Goal: Information Seeking & Learning: Learn about a topic

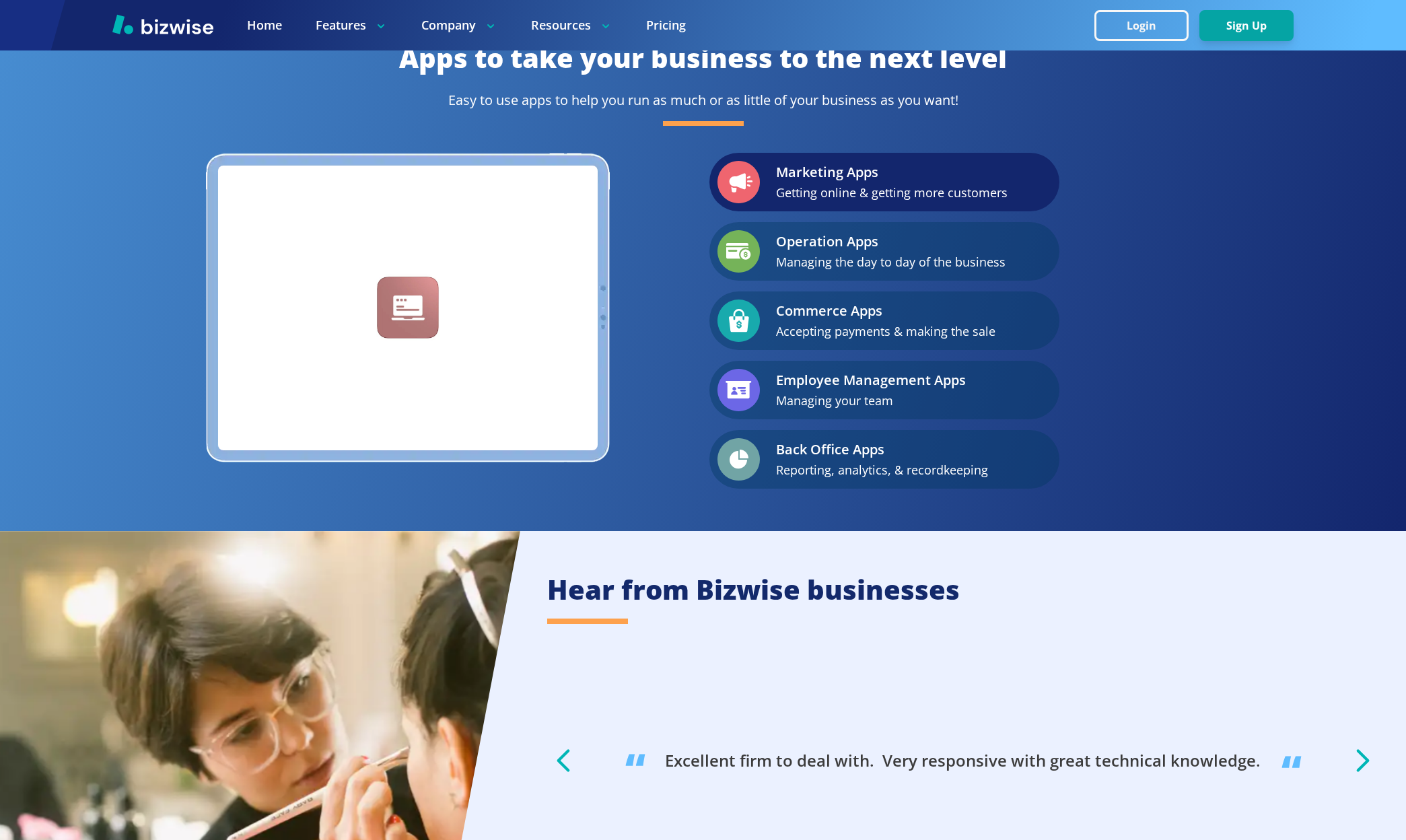
scroll to position [1281, 0]
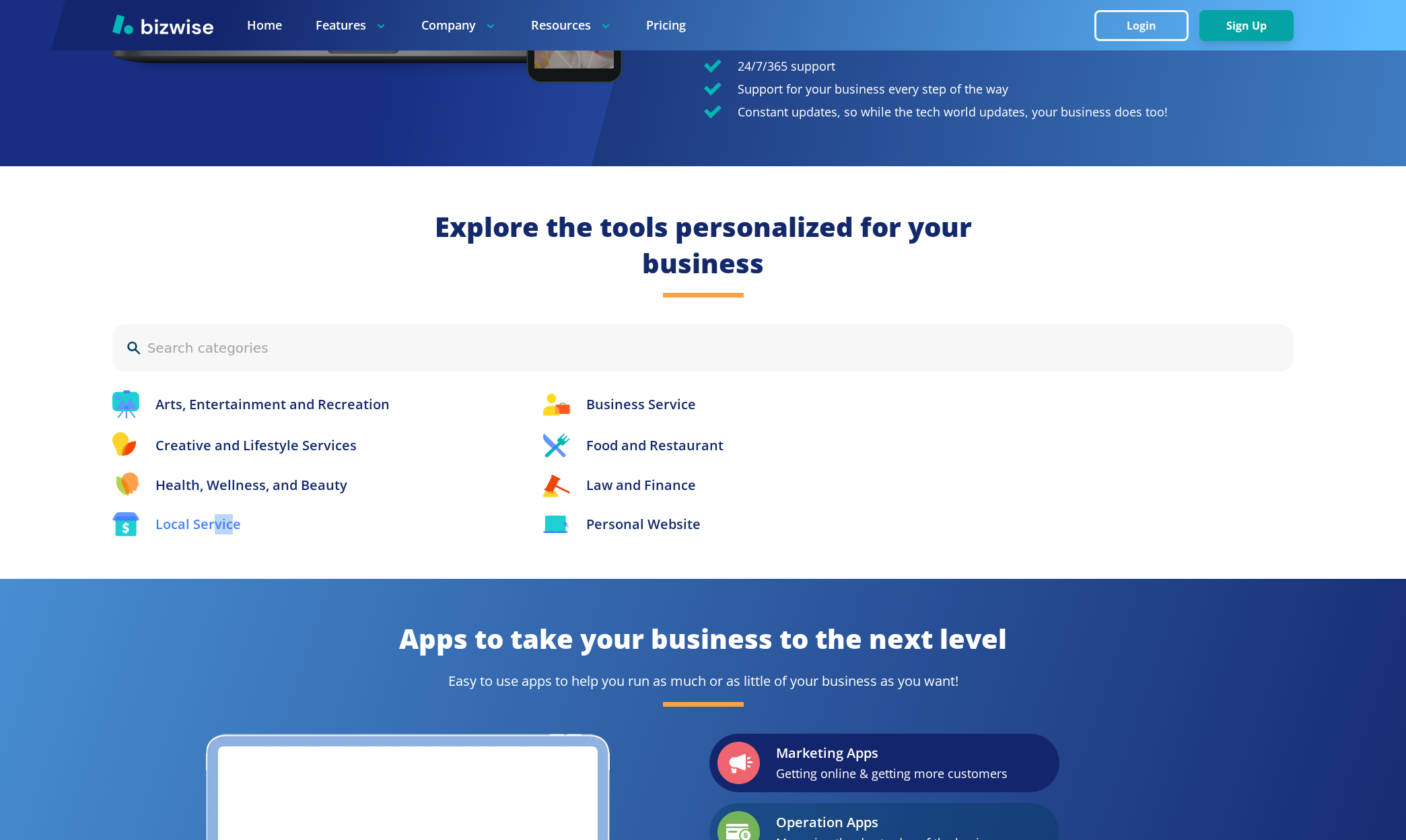
drag, startPoint x: 213, startPoint y: 530, endPoint x: 229, endPoint y: 525, distance: 16.8
click at [229, 525] on p "Local Service" at bounding box center [199, 524] width 86 height 21
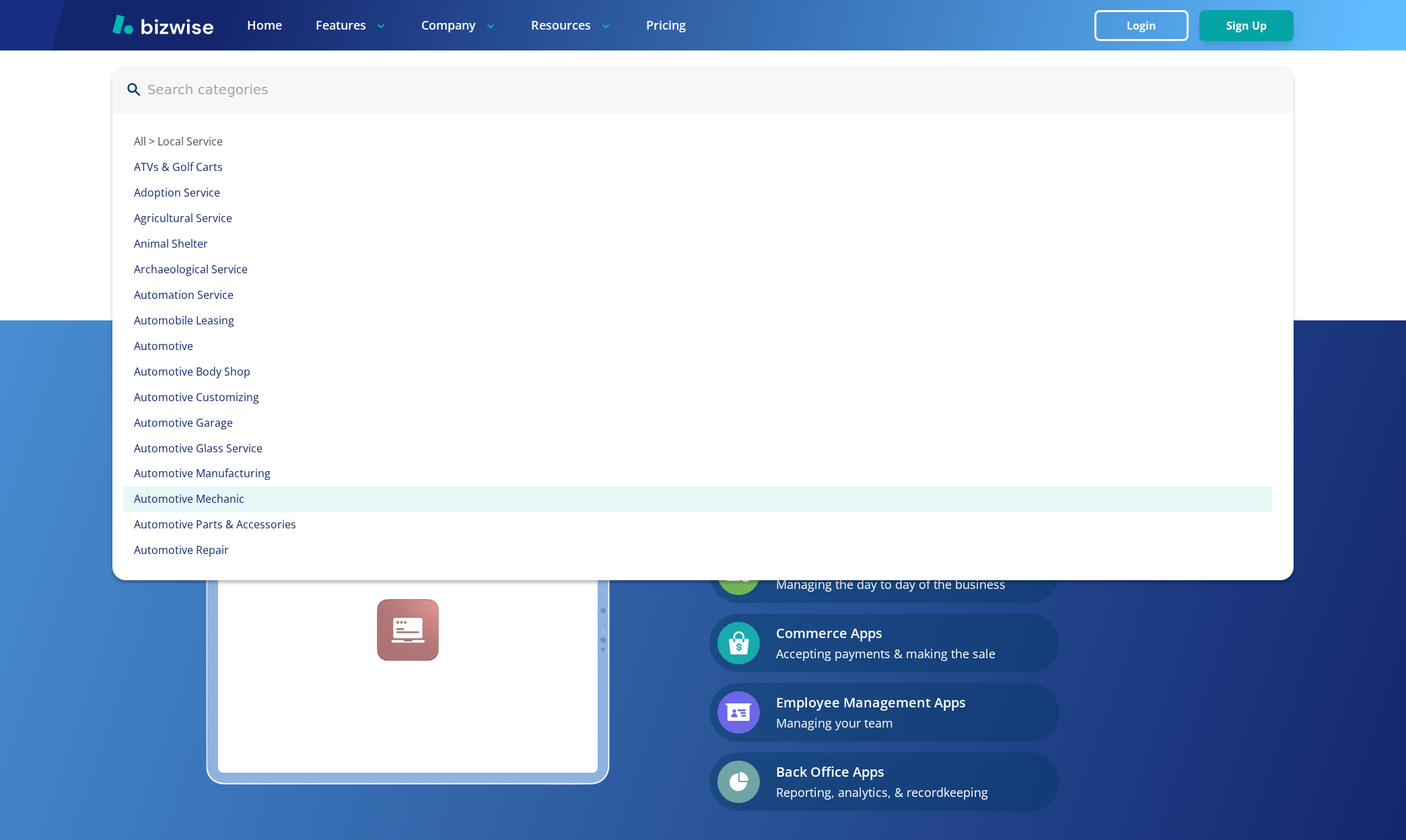
scroll to position [1557, 0]
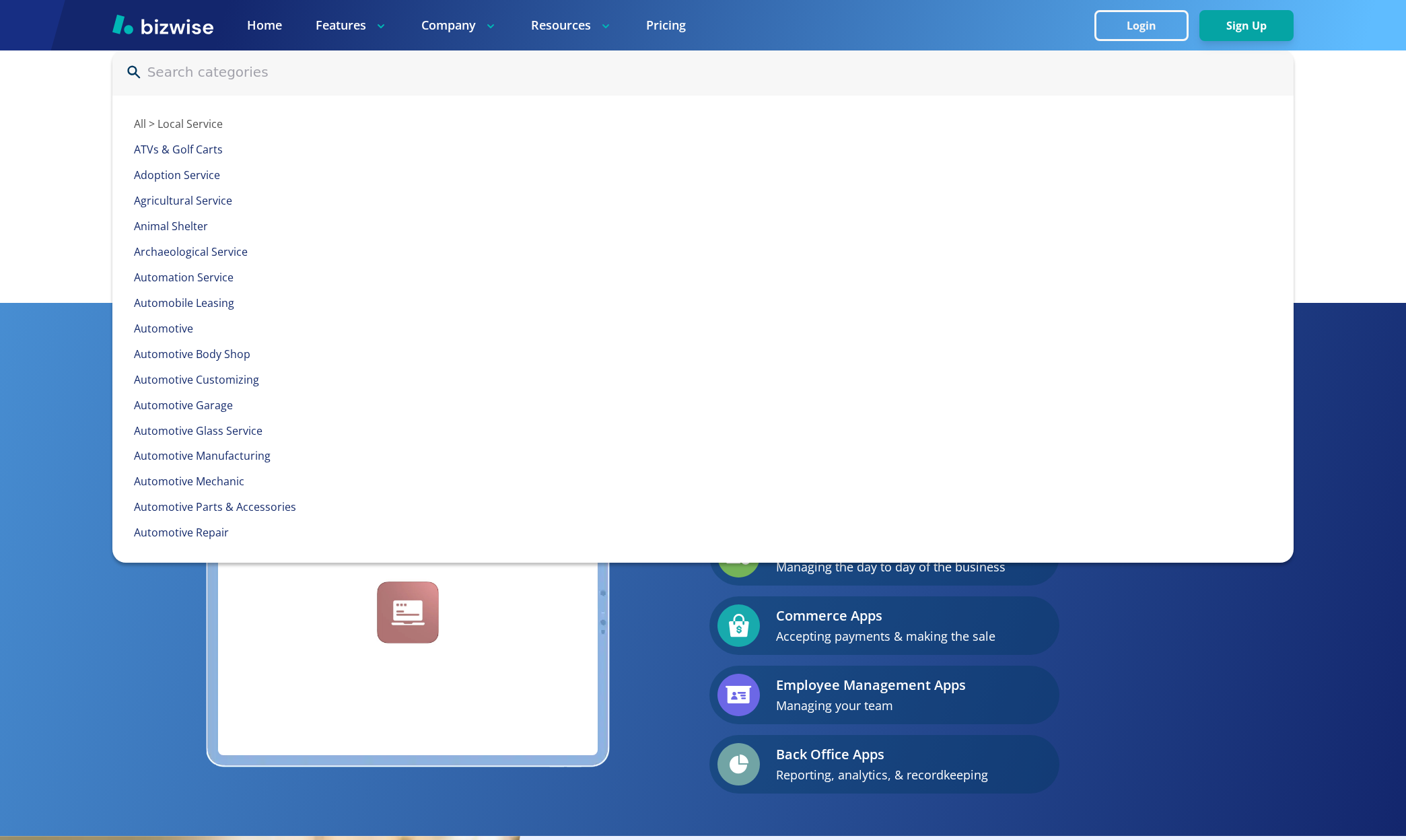
click at [65, 279] on div "Explore the tools personalized for your business All > Local Service ATVs & Gol…" at bounding box center [703, 96] width 1406 height 412
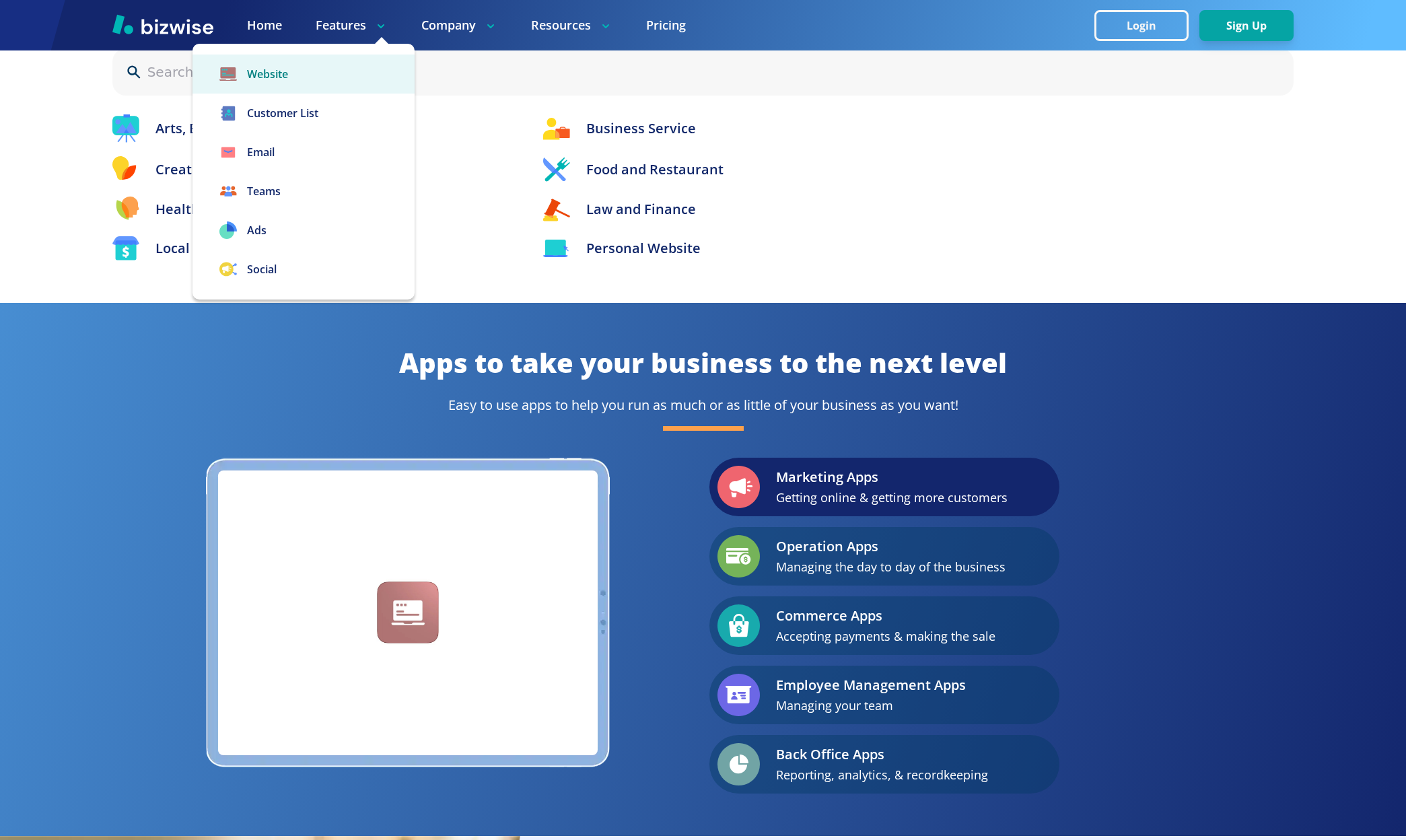
click at [285, 73] on link "Website" at bounding box center [303, 74] width 222 height 39
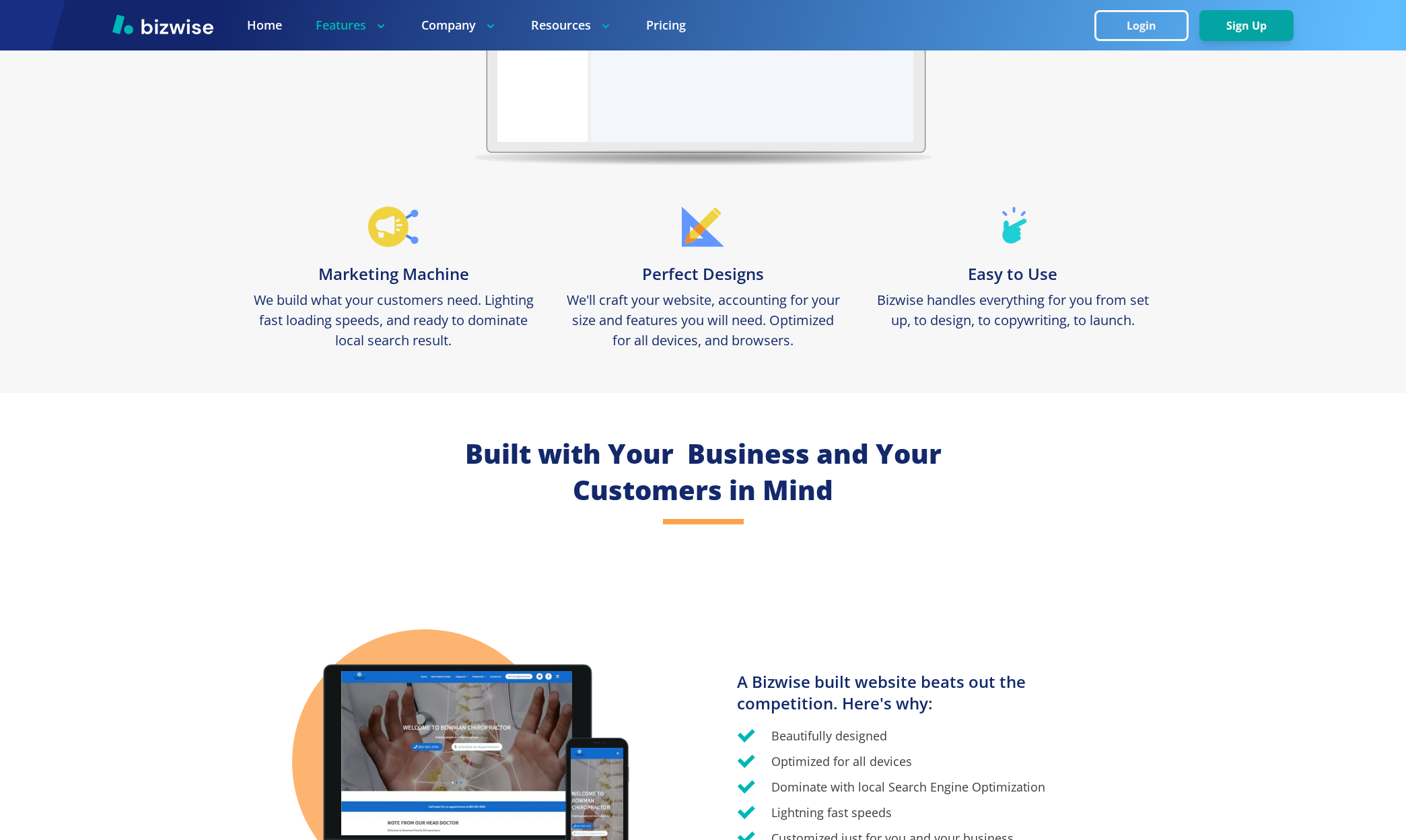
scroll to position [476, 0]
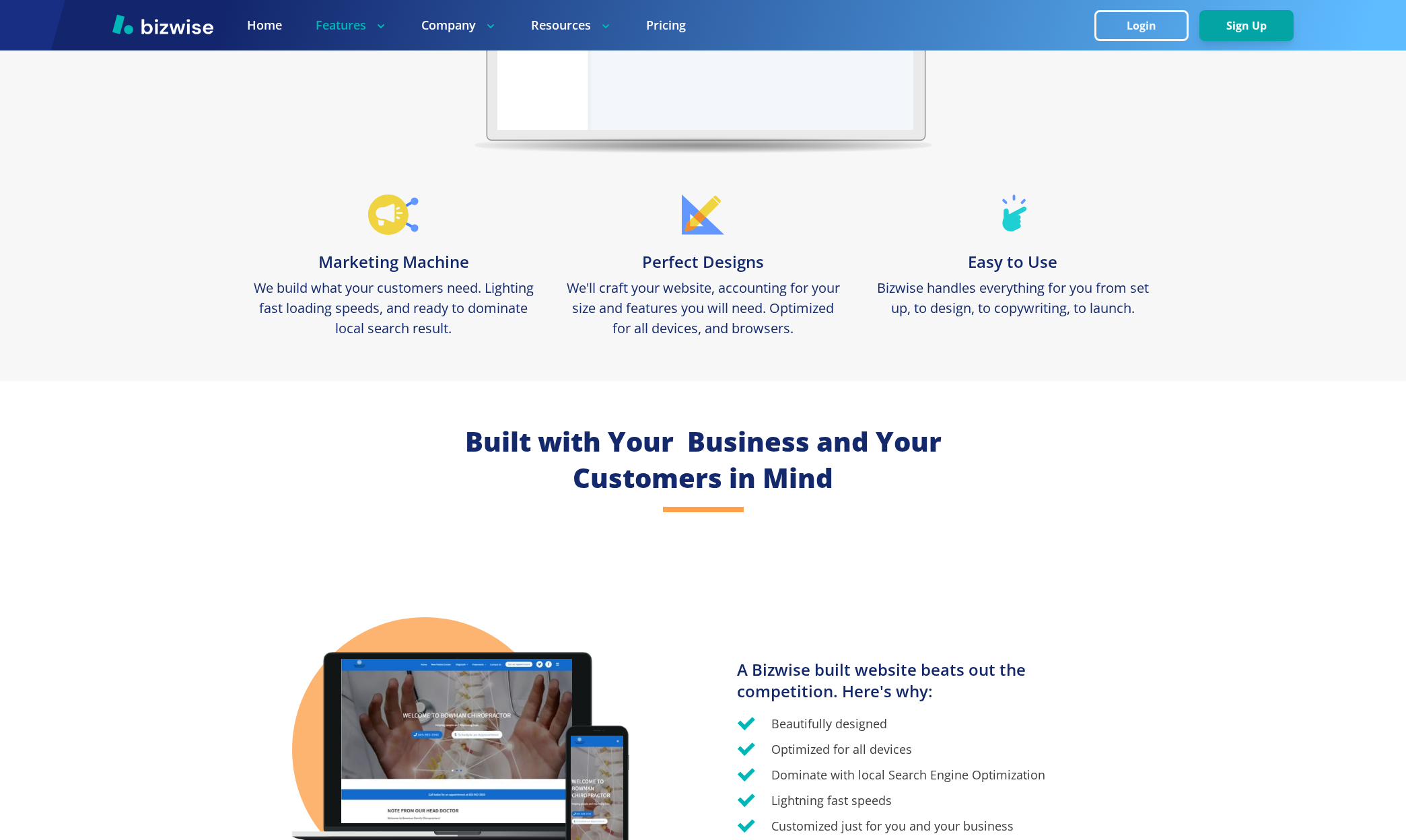
click at [392, 300] on p "We build what your customers need. Lighting fast loading speeds, and ready to d…" at bounding box center [394, 309] width 283 height 61
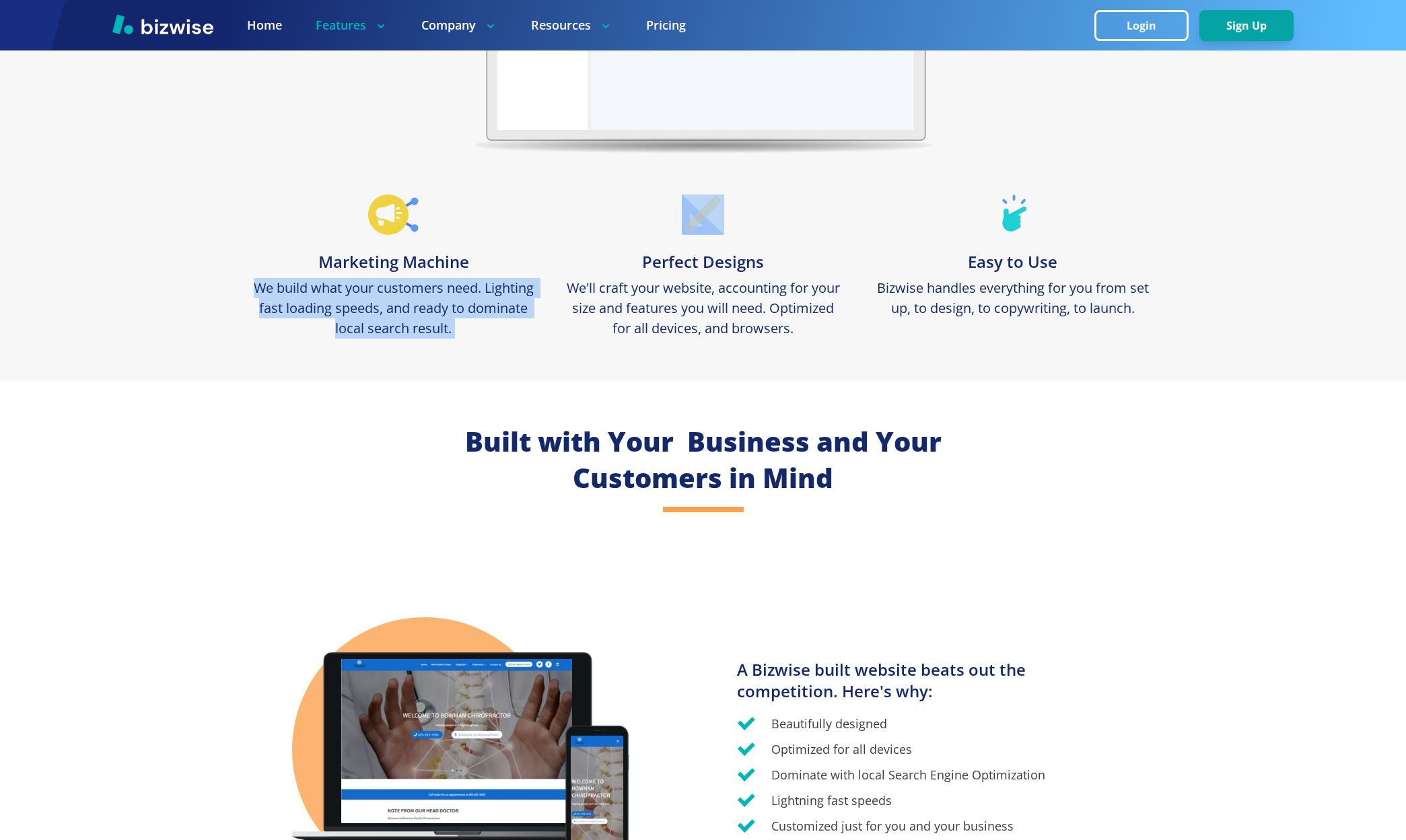
drag, startPoint x: 392, startPoint y: 300, endPoint x: 433, endPoint y: 296, distance: 41.2
click at [393, 300] on p "We build what your customers need. Lighting fast loading speeds, and ready to d…" at bounding box center [394, 309] width 283 height 61
click at [433, 296] on p "We build what your customers need. Lighting fast loading speeds, and ready to d…" at bounding box center [394, 309] width 283 height 61
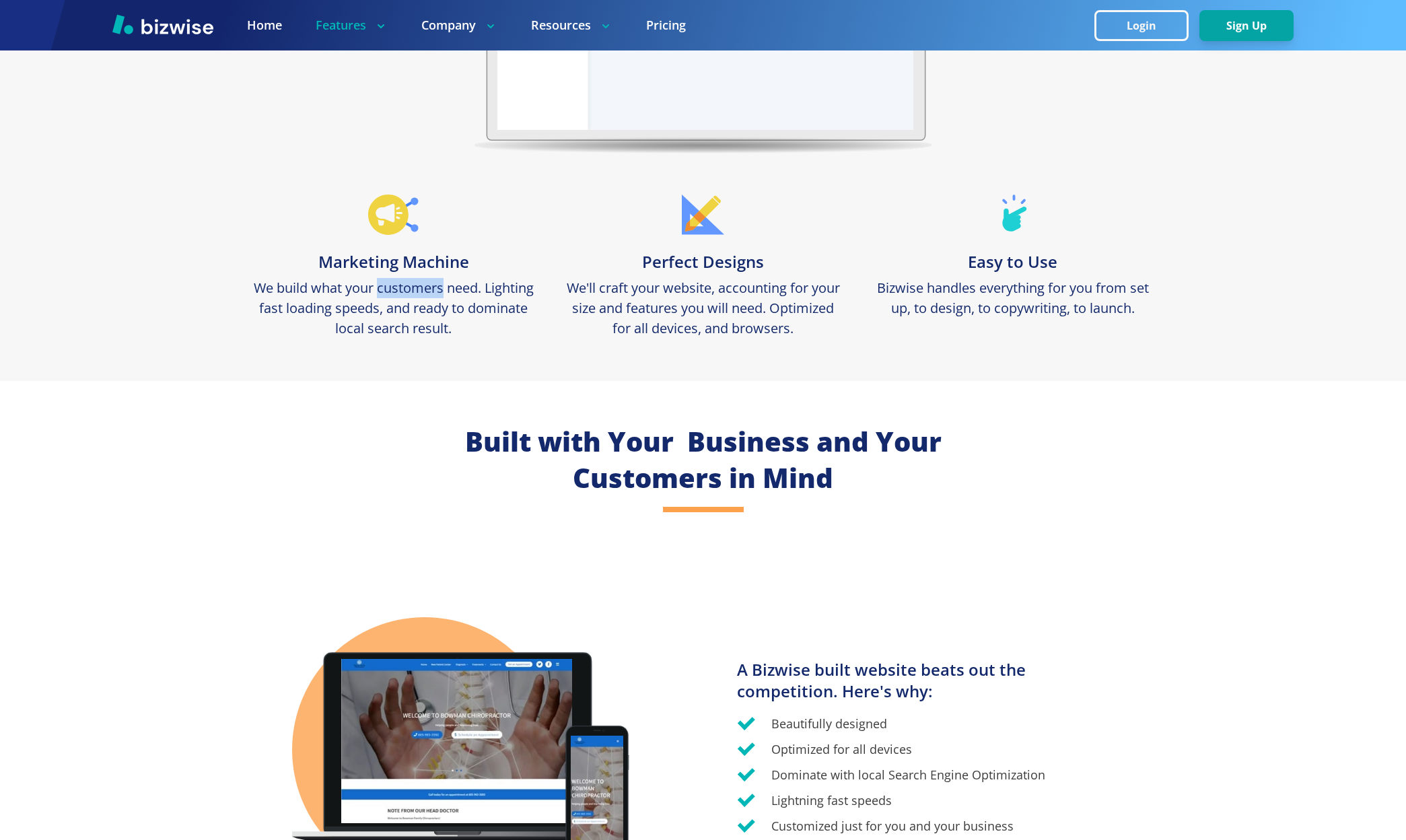
click at [433, 296] on p "We build what your customers need. Lighting fast loading speeds, and ready to d…" at bounding box center [394, 309] width 283 height 61
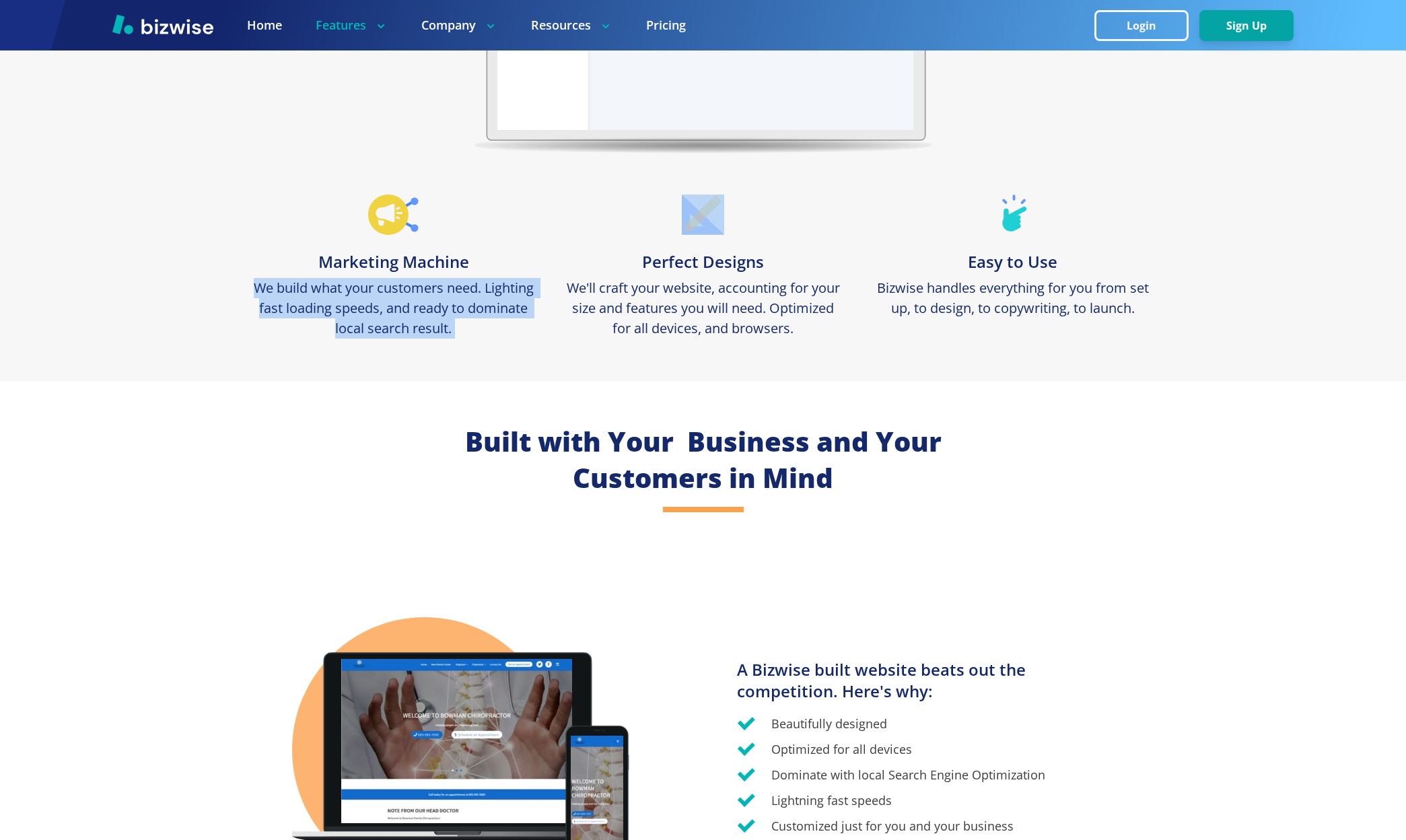
drag, startPoint x: 433, startPoint y: 296, endPoint x: 380, endPoint y: 301, distance: 53.2
click at [433, 296] on p "We build what your customers need. Lighting fast loading speeds, and ready to d…" at bounding box center [394, 309] width 283 height 61
click at [380, 301] on p "We build what your customers need. Lighting fast loading speeds, and ready to d…" at bounding box center [394, 309] width 283 height 61
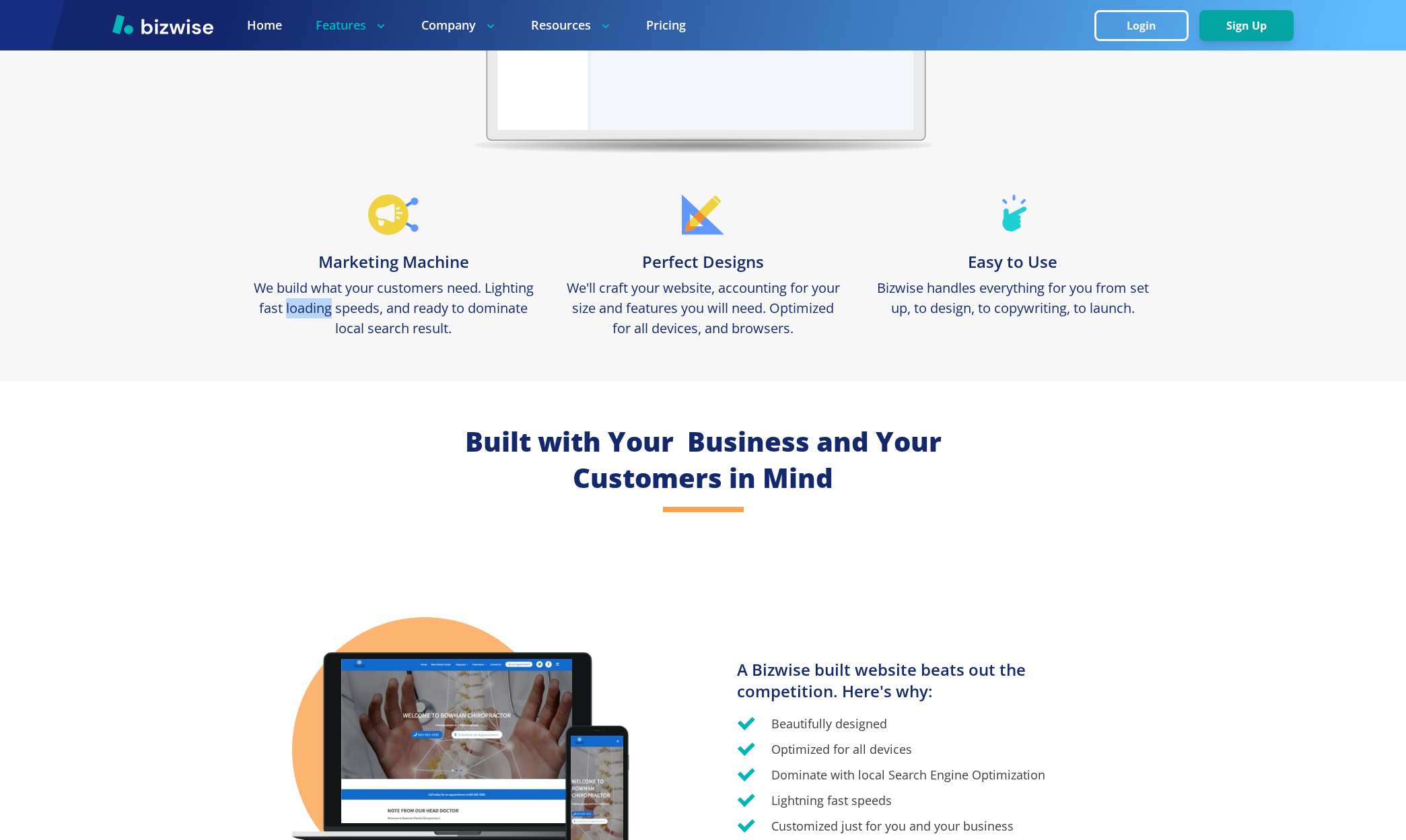
click at [380, 301] on p "We build what your customers need. Lighting fast loading speeds, and ready to d…" at bounding box center [394, 309] width 283 height 61
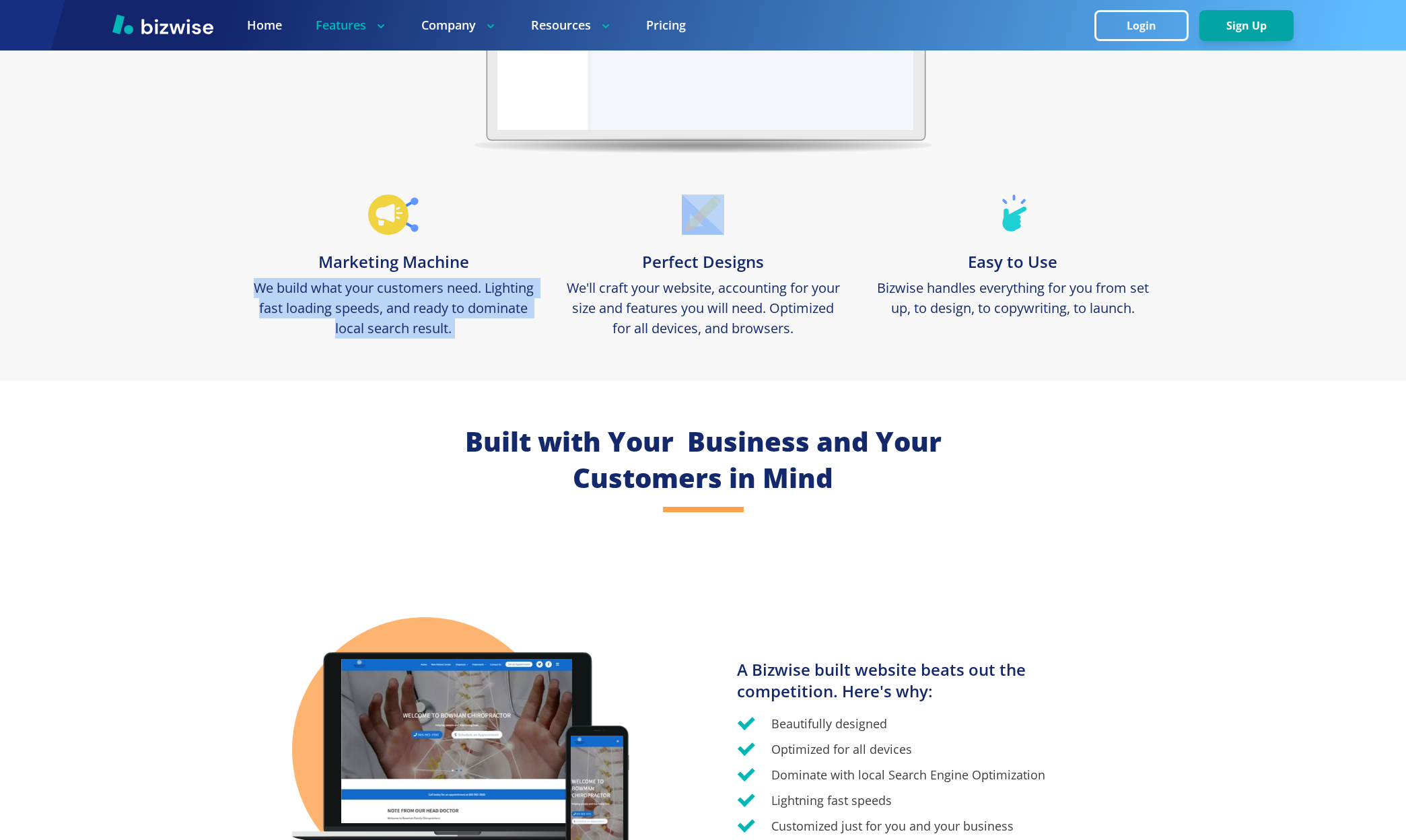
click at [380, 301] on p "We build what your customers need. Lighting fast loading speeds, and ready to d…" at bounding box center [394, 309] width 283 height 61
click at [372, 301] on p "We build what your customers need. Lighting fast loading speeds, and ready to d…" at bounding box center [394, 309] width 283 height 61
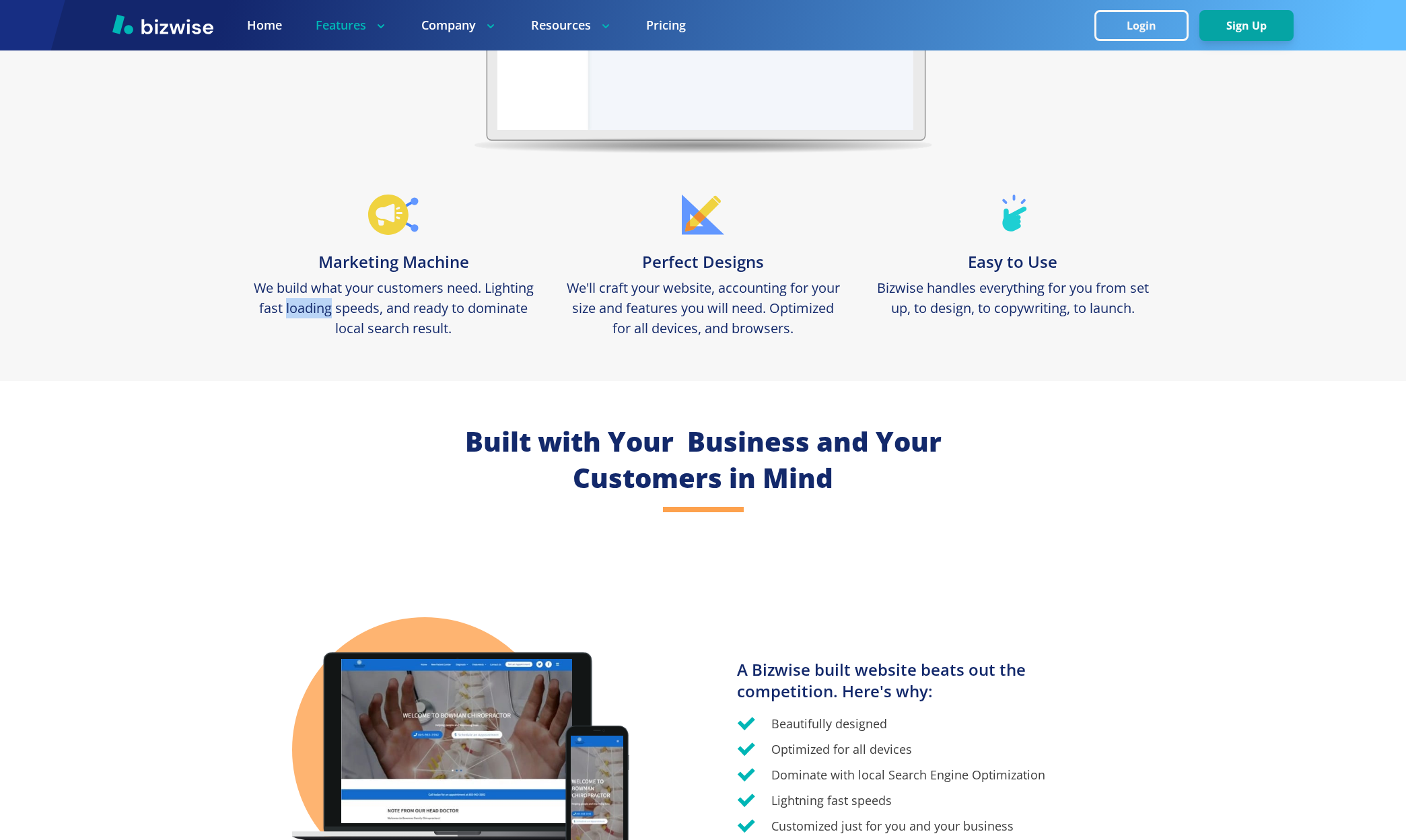
click at [372, 301] on p "We build what your customers need. Lighting fast loading speeds, and ready to d…" at bounding box center [394, 309] width 283 height 61
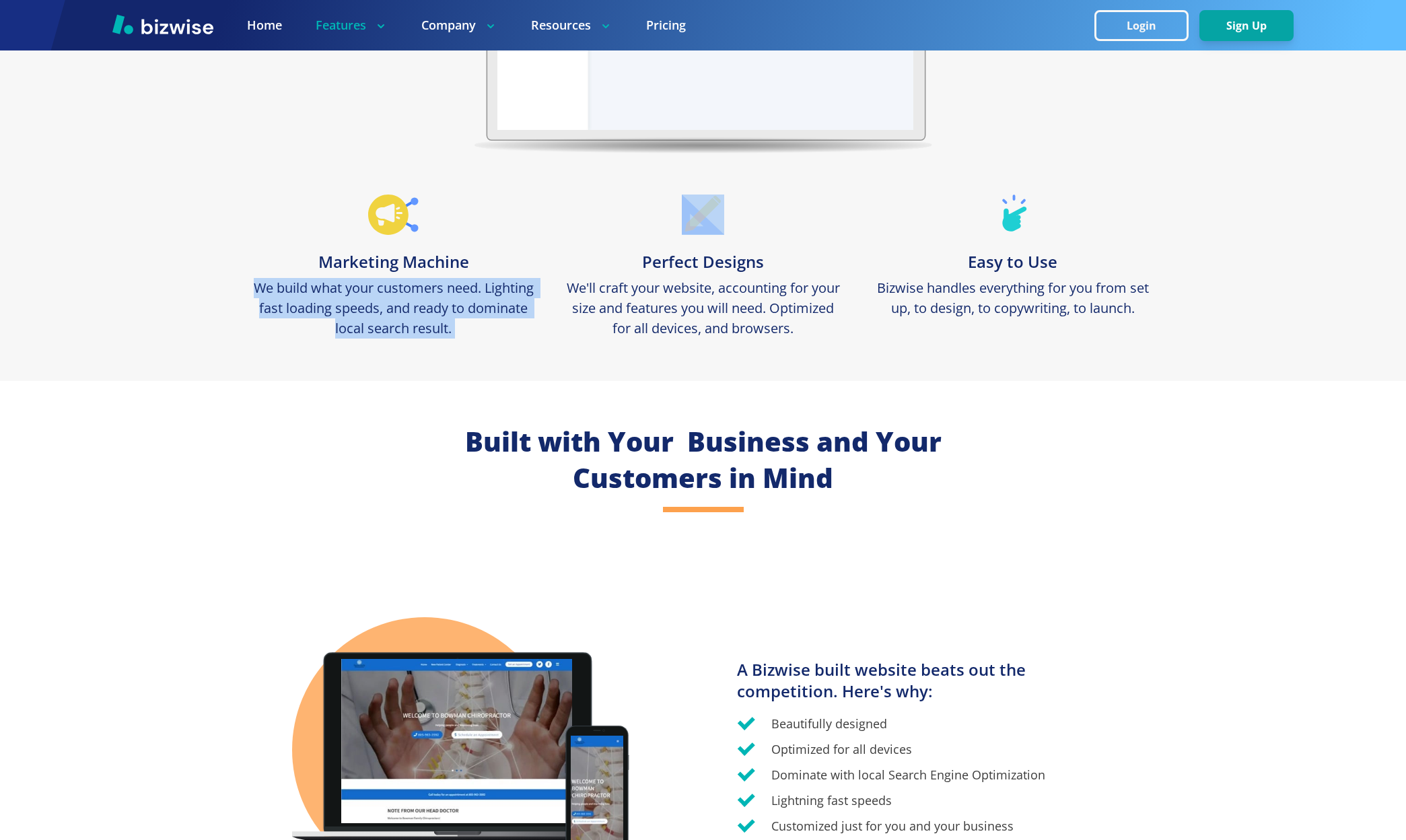
click at [372, 301] on p "We build what your customers need. Lighting fast loading speeds, and ready to d…" at bounding box center [394, 309] width 283 height 61
click at [408, 297] on p "We build what your customers need. Lighting fast loading speeds, and ready to d…" at bounding box center [394, 309] width 283 height 61
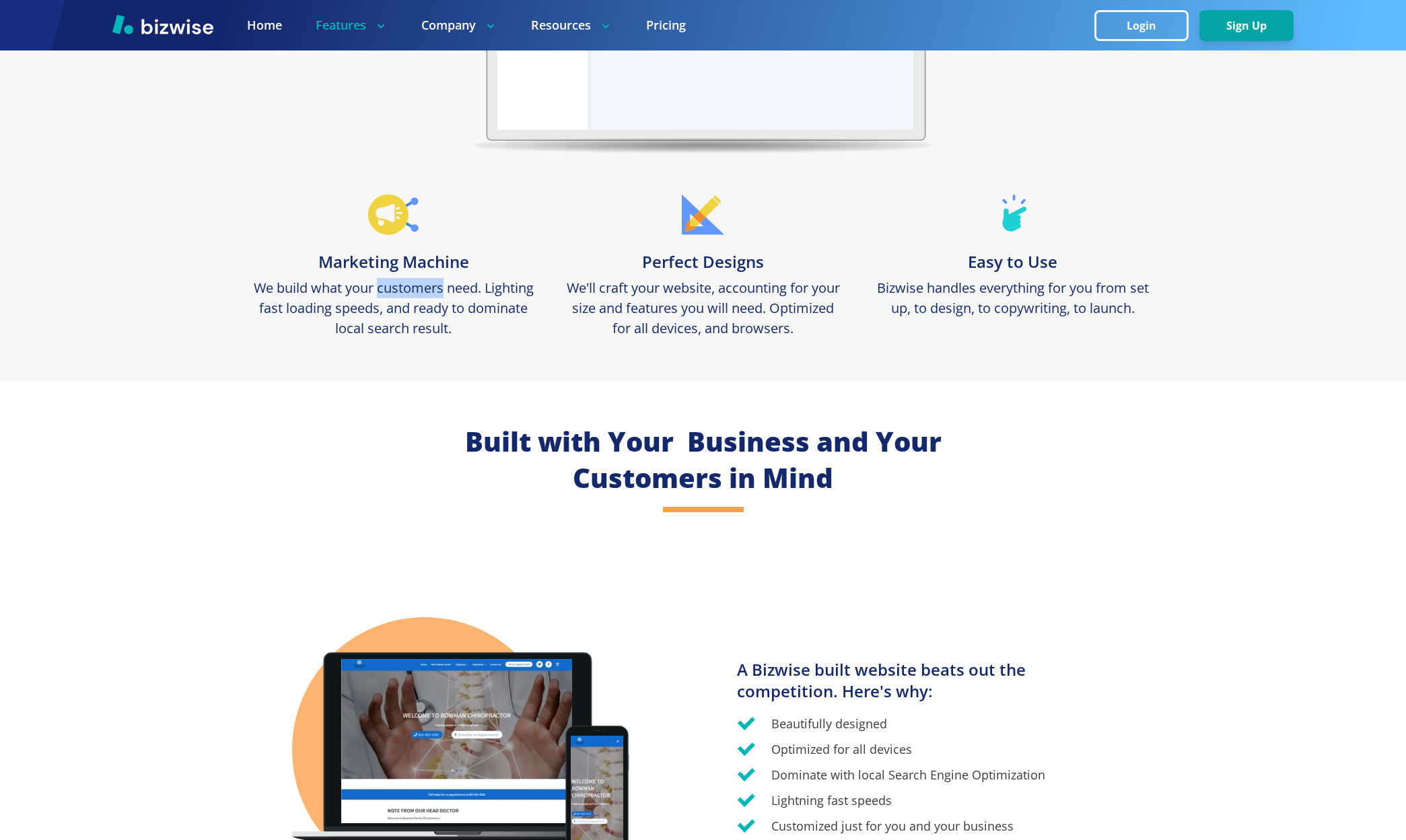
click at [408, 297] on p "We build what your customers need. Lighting fast loading speeds, and ready to d…" at bounding box center [394, 309] width 283 height 61
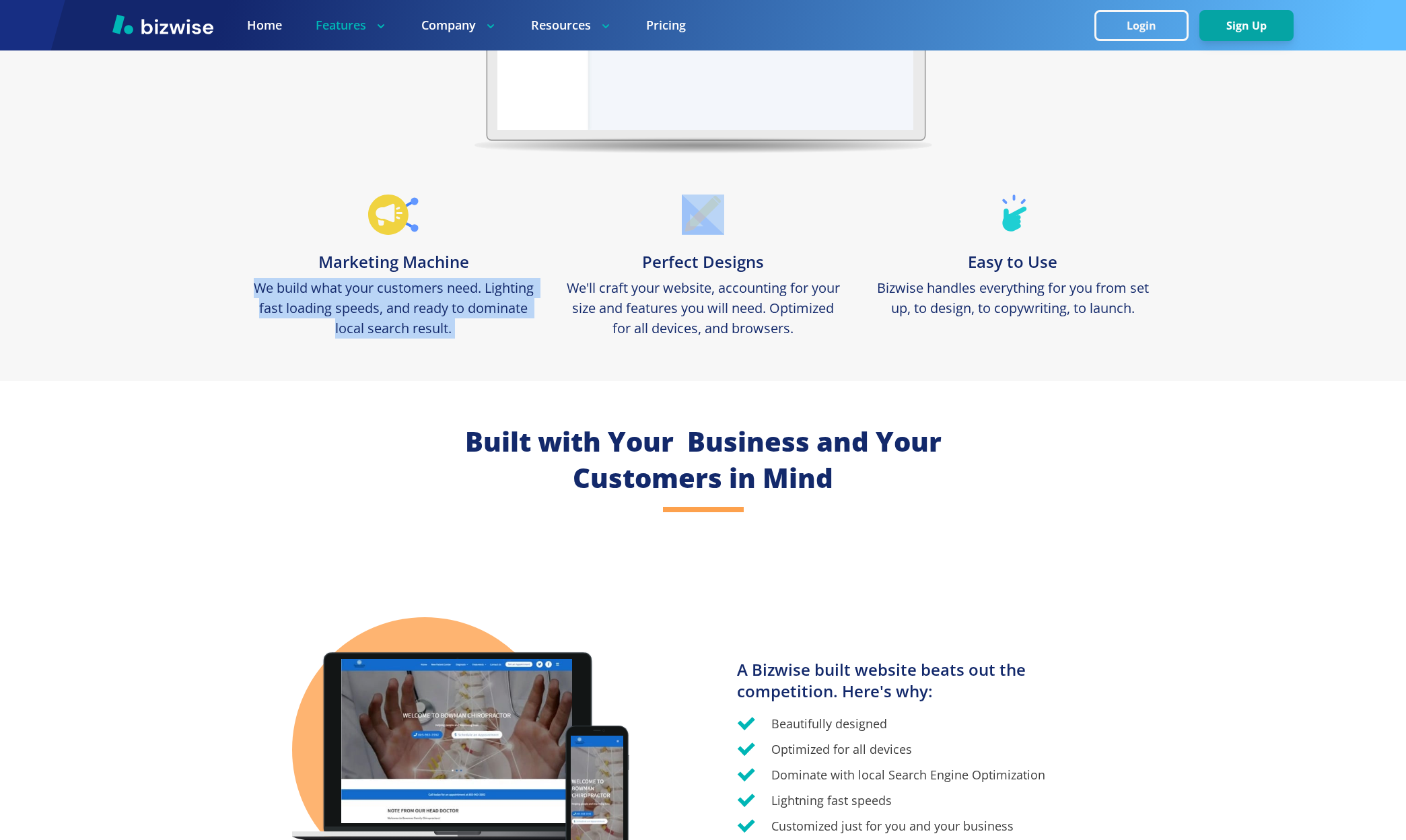
drag, startPoint x: 408, startPoint y: 297, endPoint x: 422, endPoint y: 294, distance: 14.3
click at [408, 296] on p "We build what your customers need. Lighting fast loading speeds, and ready to d…" at bounding box center [394, 309] width 283 height 61
click at [423, 294] on p "We build what your customers need. Lighting fast loading speeds, and ready to d…" at bounding box center [394, 309] width 283 height 61
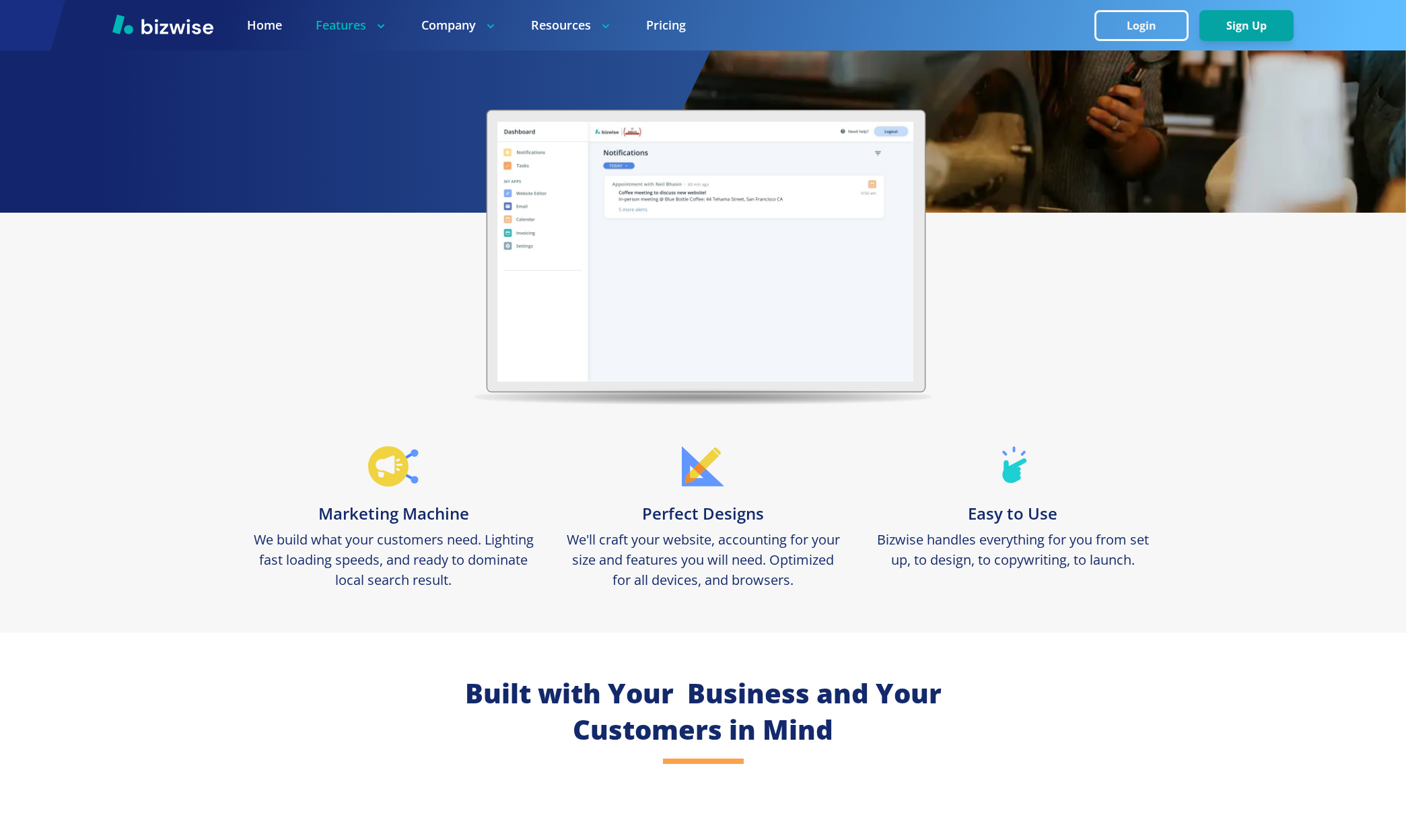
scroll to position [201, 0]
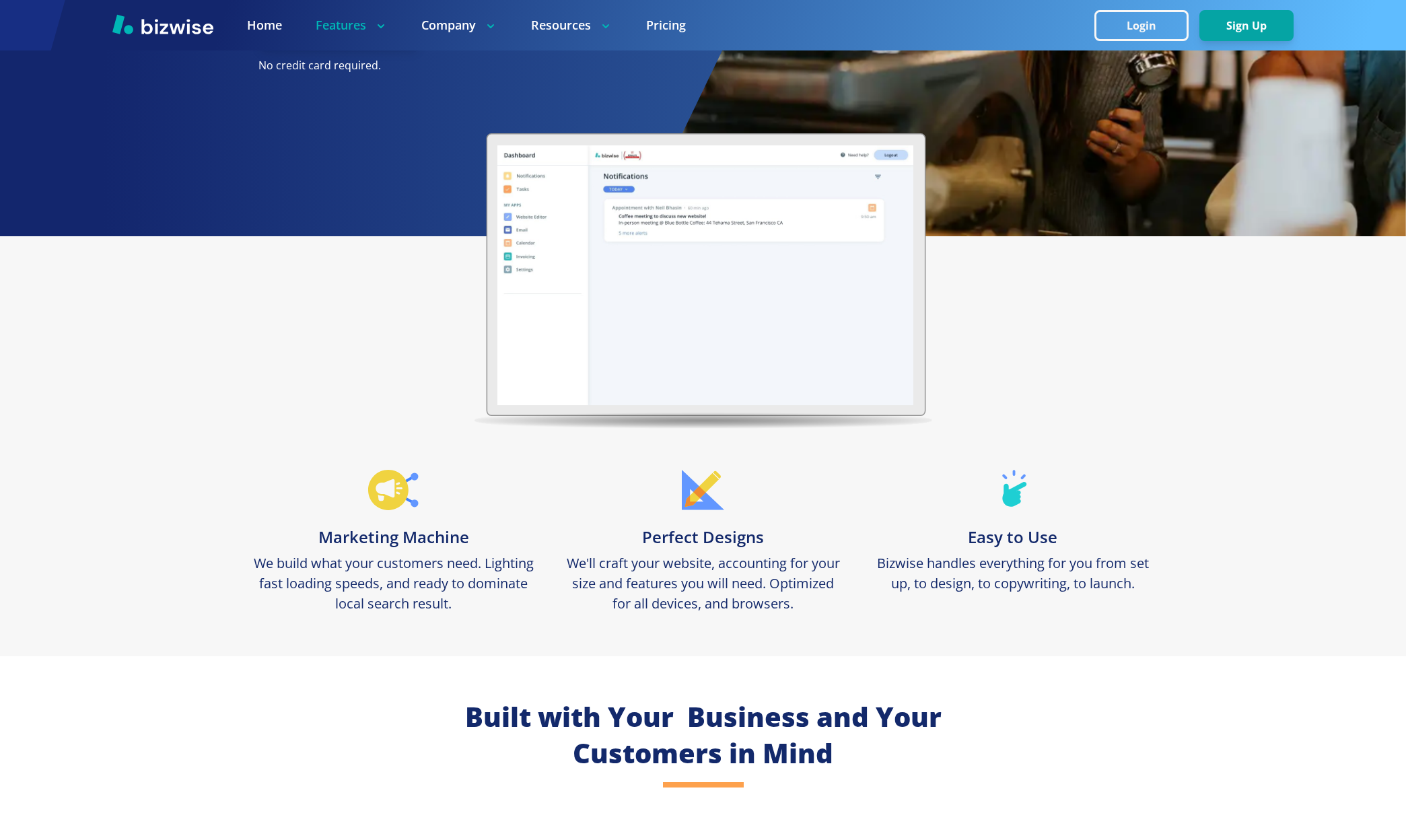
drag, startPoint x: 737, startPoint y: 273, endPoint x: 584, endPoint y: 261, distance: 153.5
click at [584, 261] on video at bounding box center [706, 275] width 417 height 260
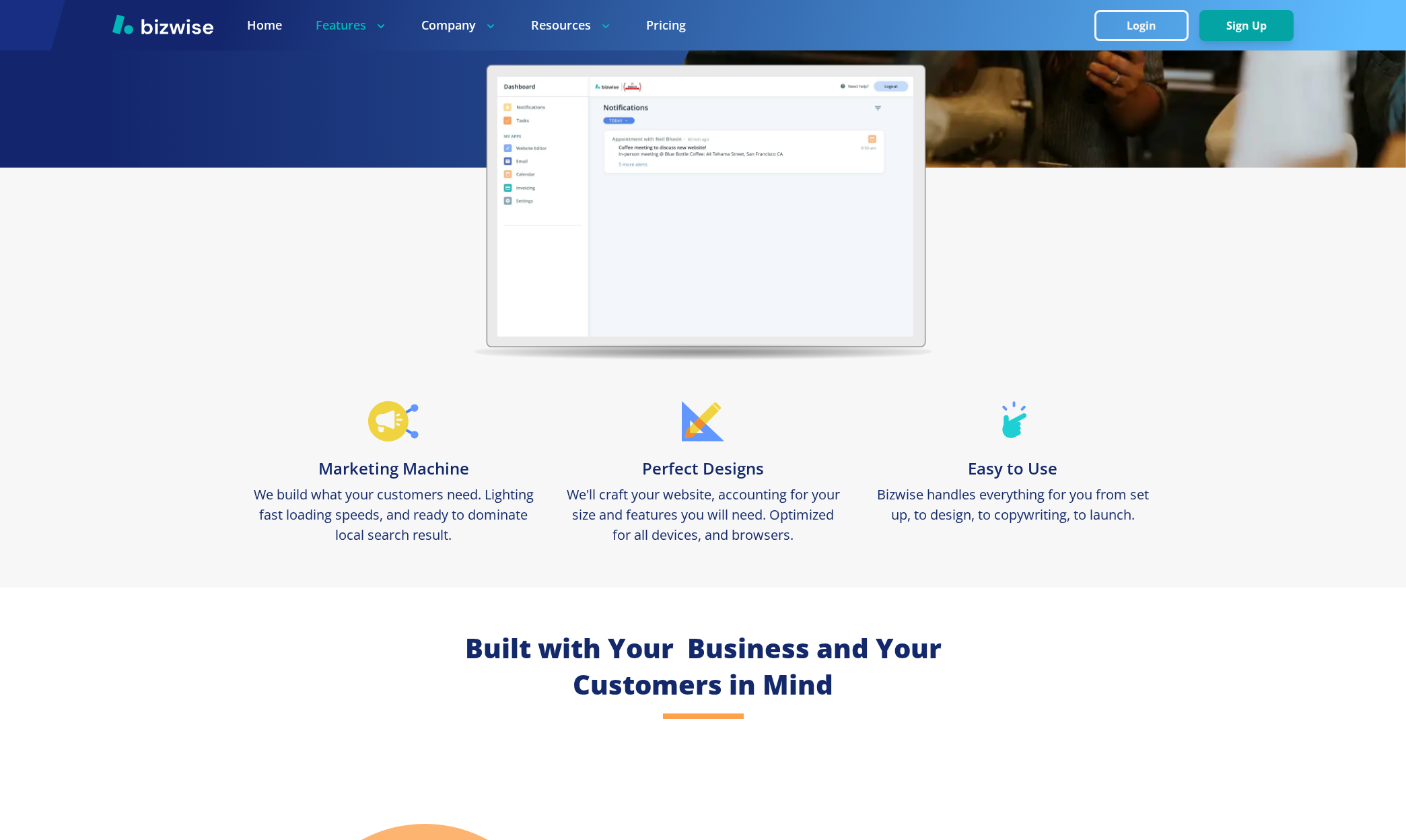
scroll to position [389, 0]
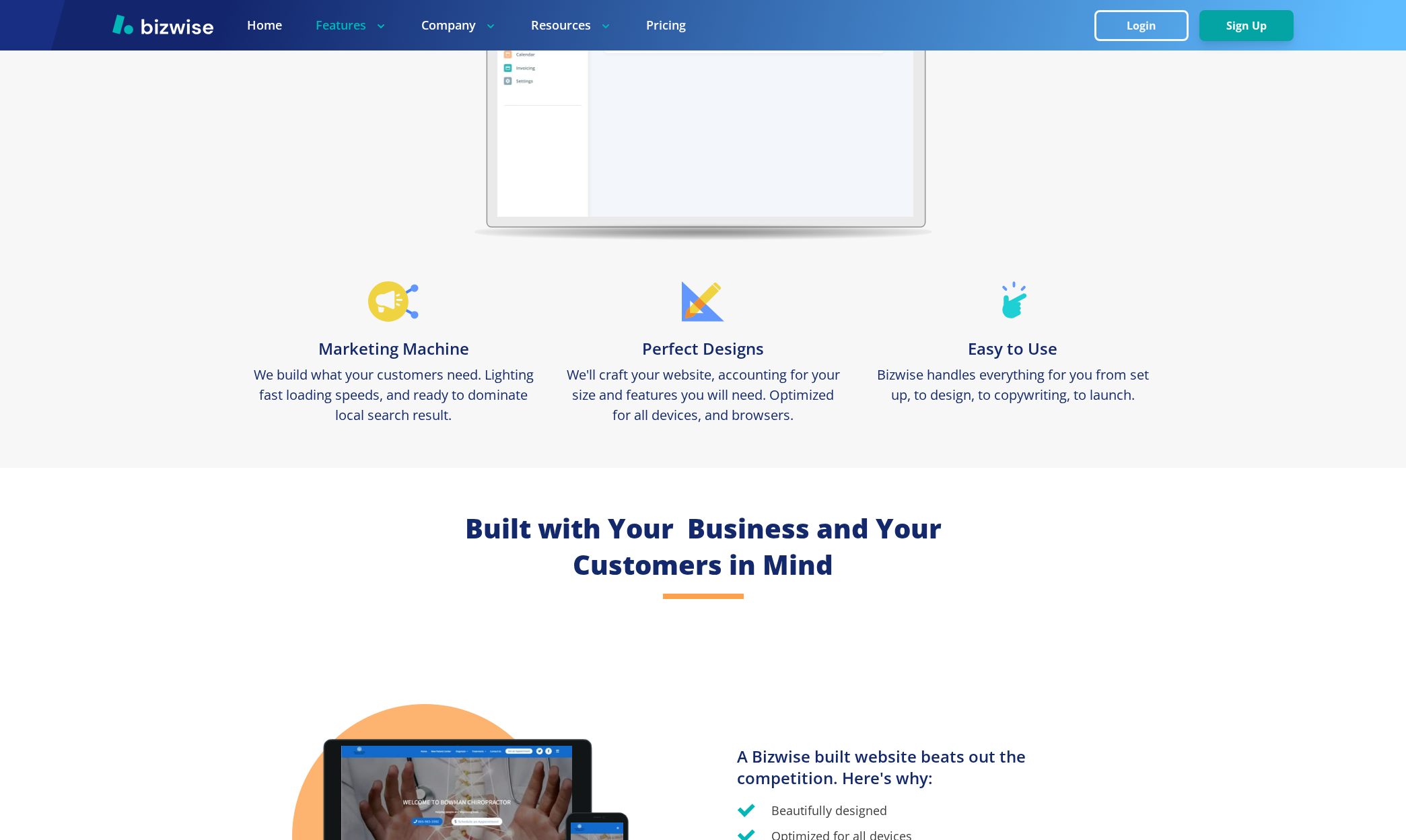
click at [694, 403] on p "We'll craft your website, accounting for your size and features you will need. …" at bounding box center [703, 395] width 283 height 61
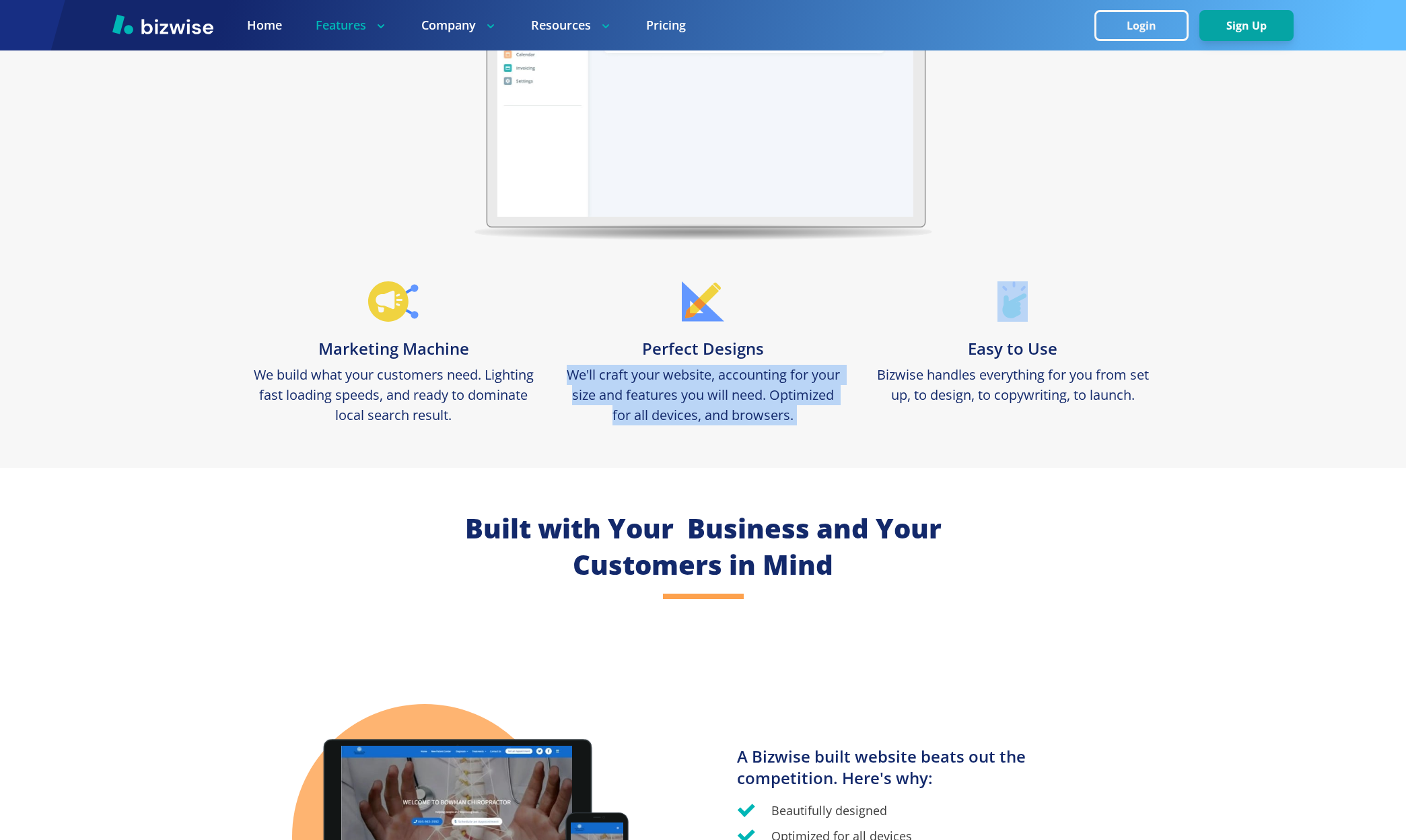
click at [694, 403] on p "We'll craft your website, accounting for your size and features you will need. …" at bounding box center [703, 395] width 283 height 61
click at [710, 395] on p "We'll craft your website, accounting for your size and features you will need. …" at bounding box center [703, 395] width 283 height 61
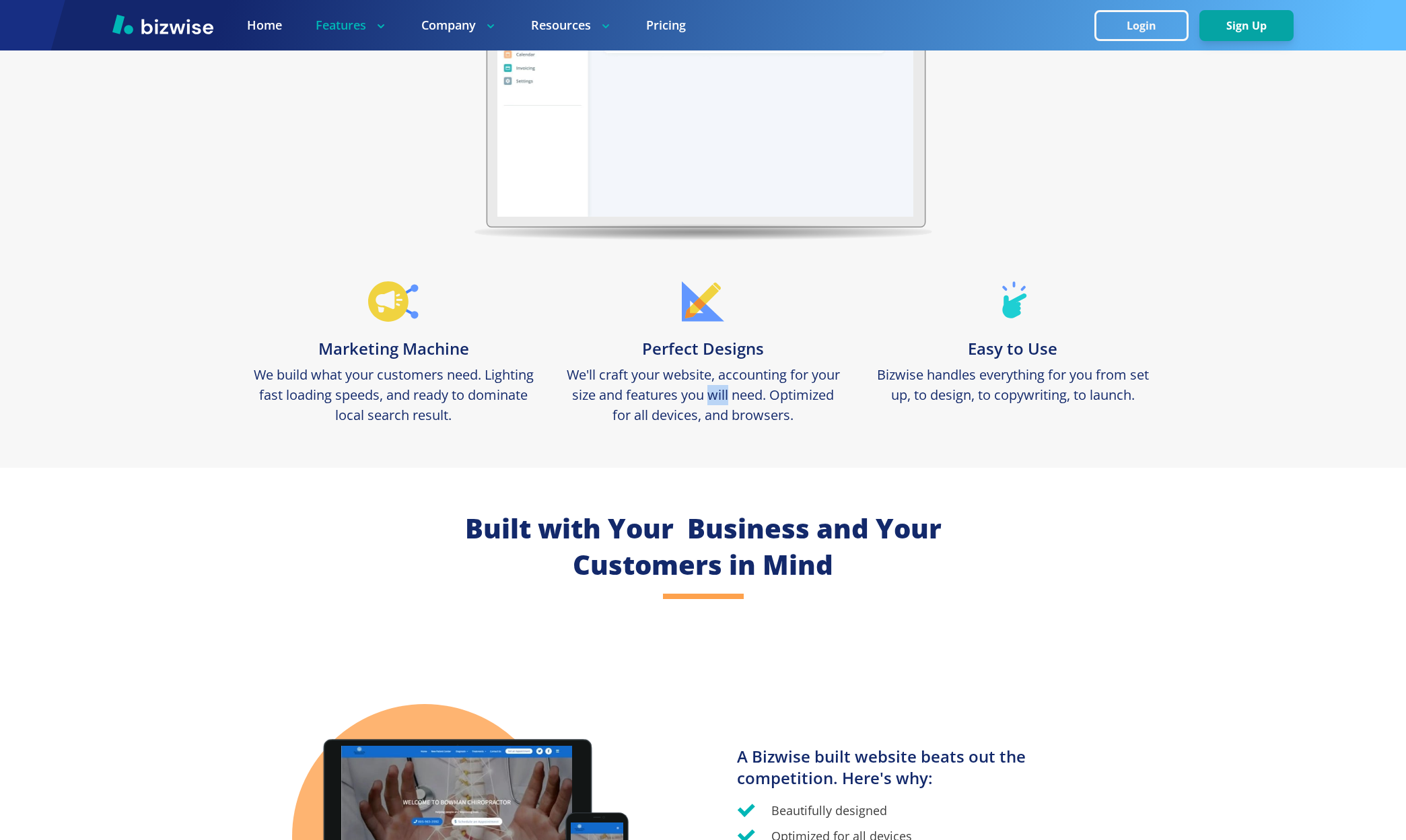
click at [710, 395] on p "We'll craft your website, accounting for your size and features you will need. …" at bounding box center [703, 395] width 283 height 61
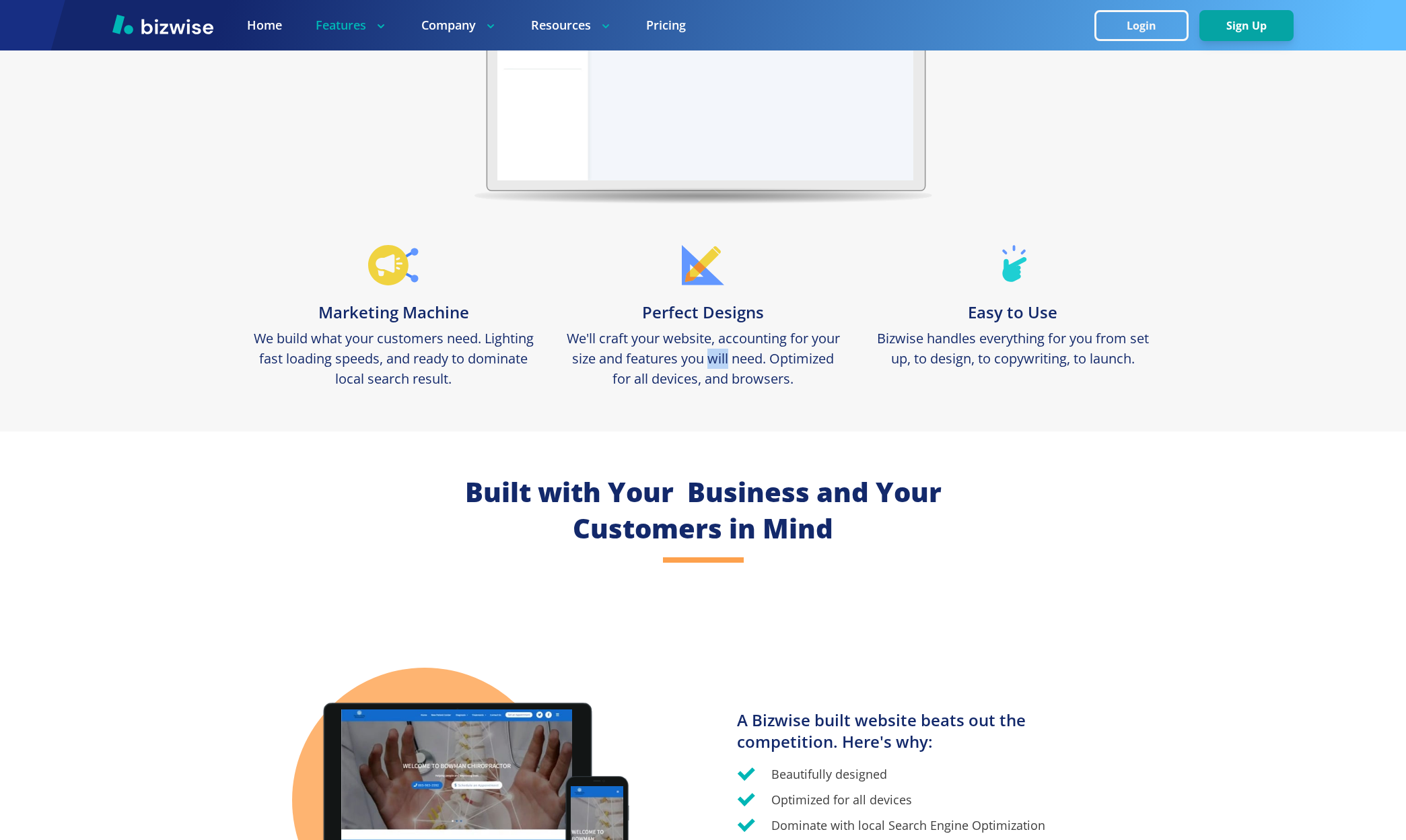
scroll to position [428, 0]
click at [761, 374] on p "We'll craft your website, accounting for your size and features you will need. …" at bounding box center [703, 357] width 283 height 61
click at [776, 361] on p "We'll craft your website, accounting for your size and features you will need. …" at bounding box center [703, 357] width 283 height 61
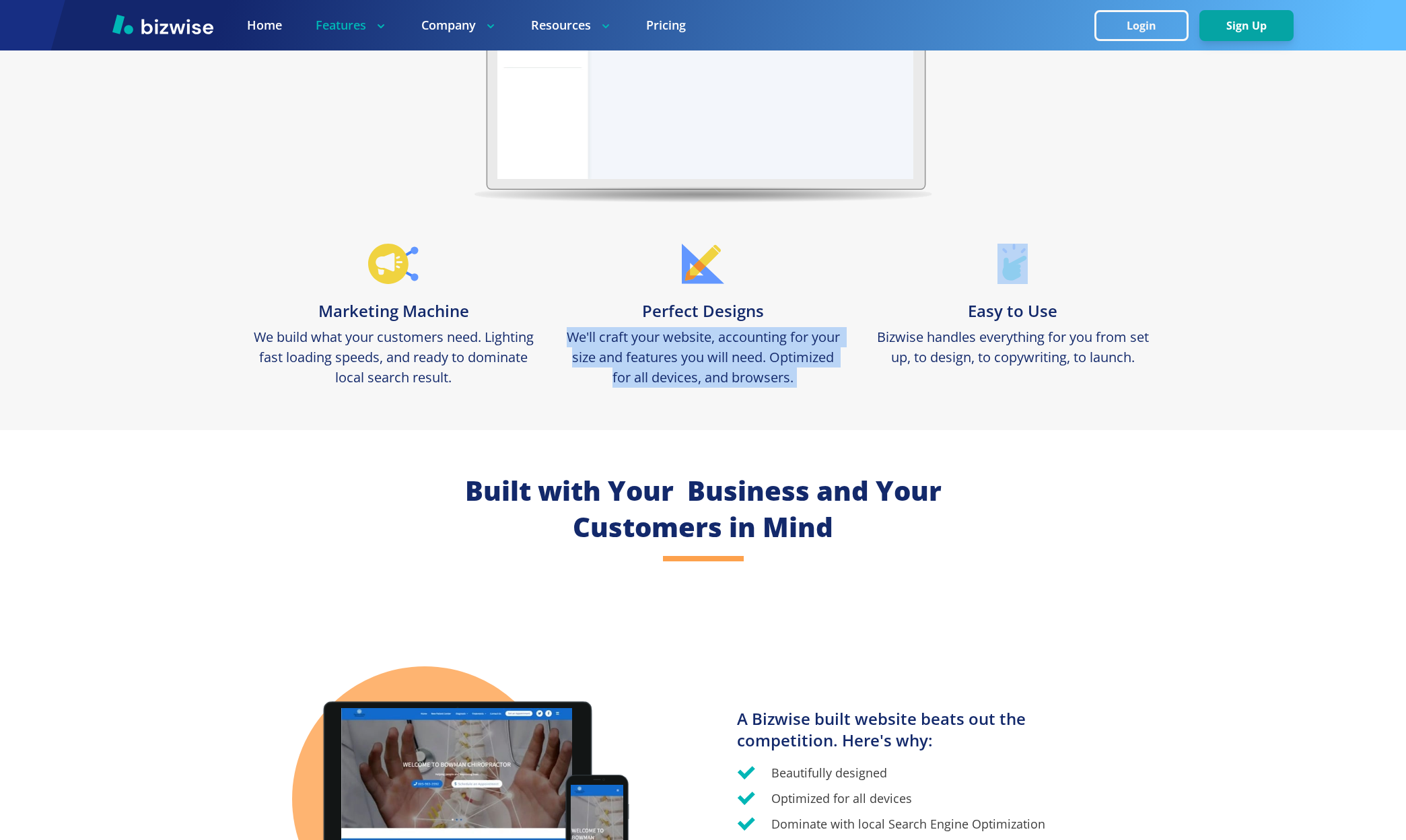
drag, startPoint x: 776, startPoint y: 361, endPoint x: 823, endPoint y: 356, distance: 47.3
click at [776, 361] on p "We'll craft your website, accounting for your size and features you will need. …" at bounding box center [703, 357] width 283 height 61
click at [823, 356] on p "We'll craft your website, accounting for your size and features you will need. …" at bounding box center [703, 357] width 283 height 61
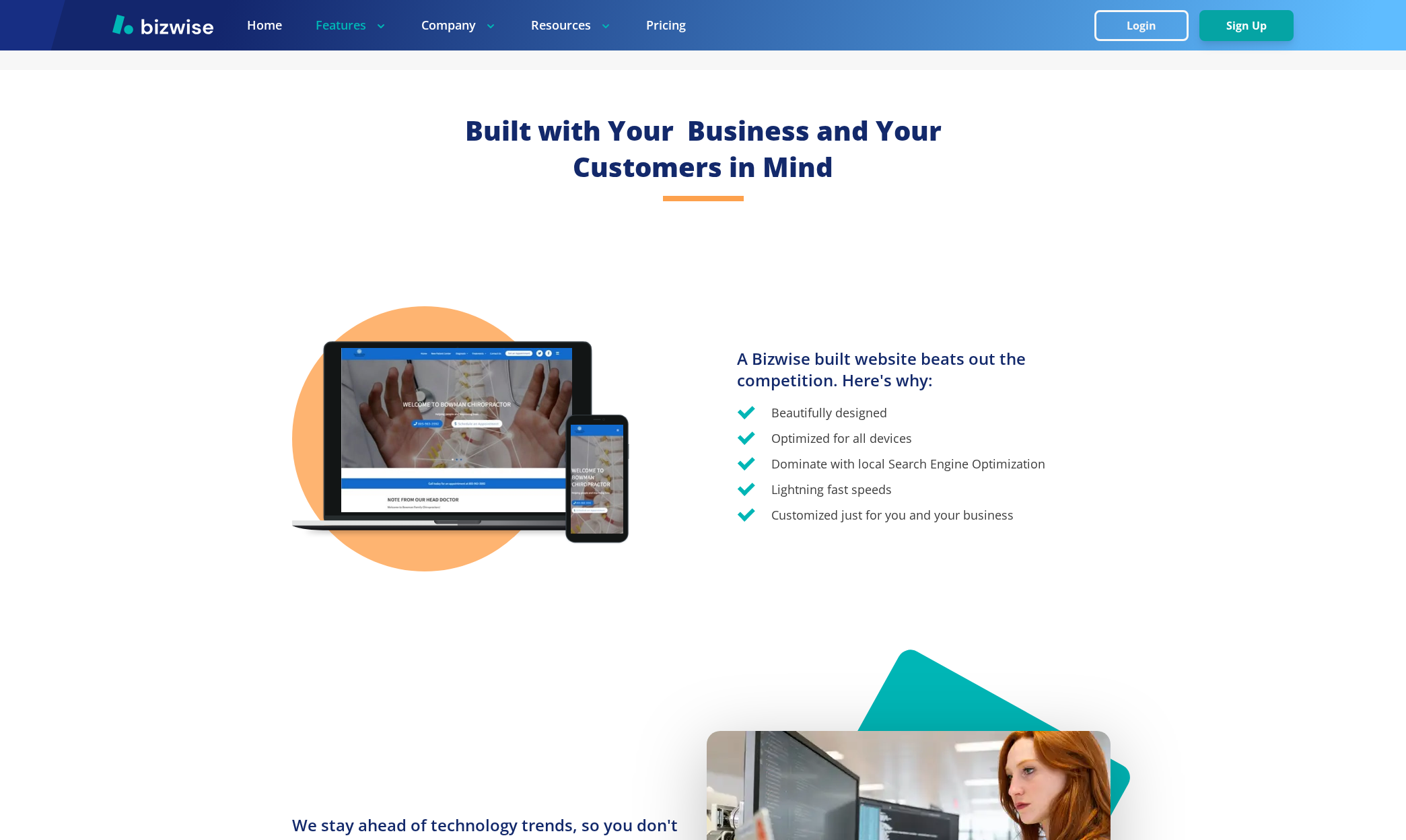
scroll to position [789, 0]
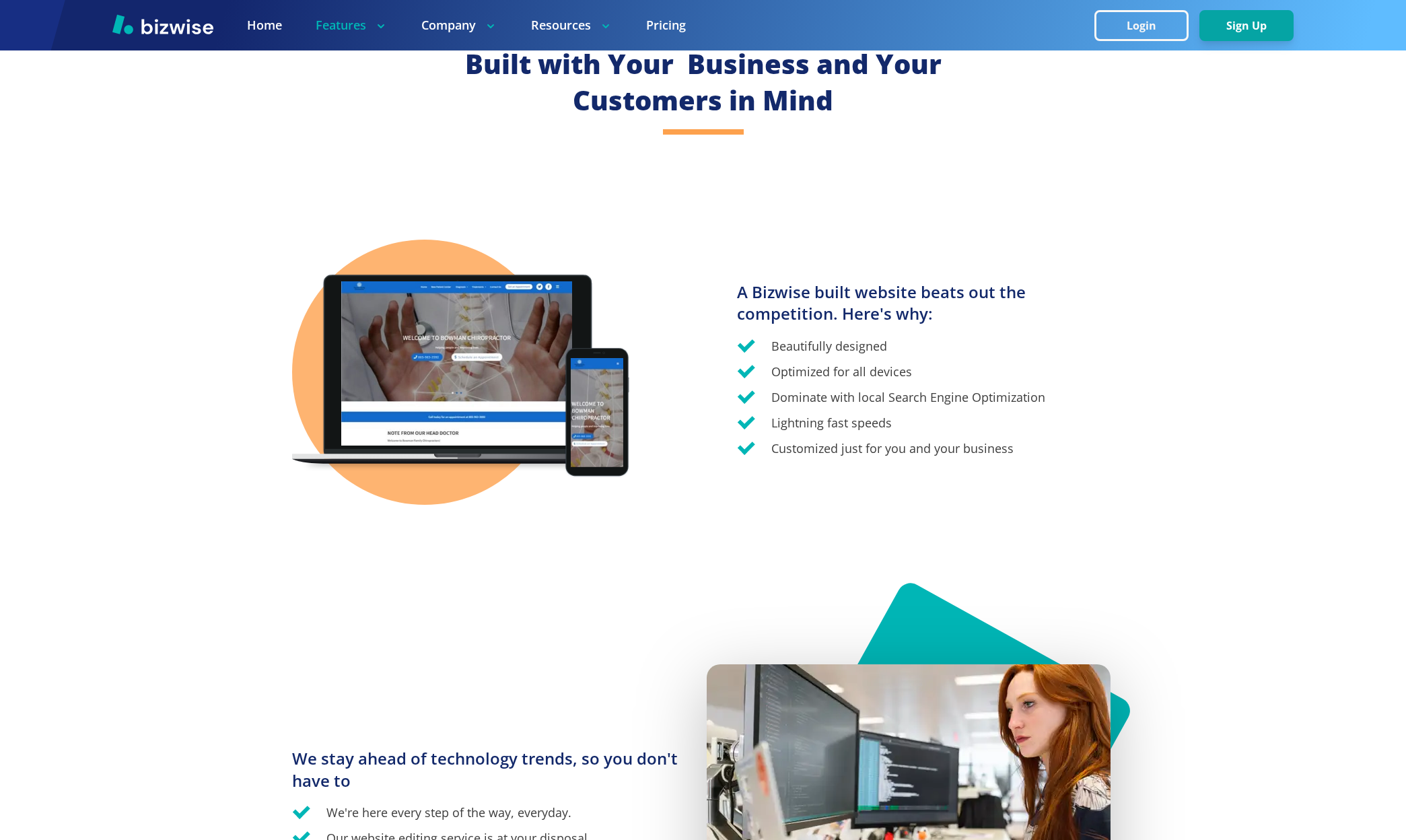
drag, startPoint x: 575, startPoint y: 411, endPoint x: 311, endPoint y: 395, distance: 264.5
click at [311, 395] on div at bounding box center [457, 372] width 332 height 198
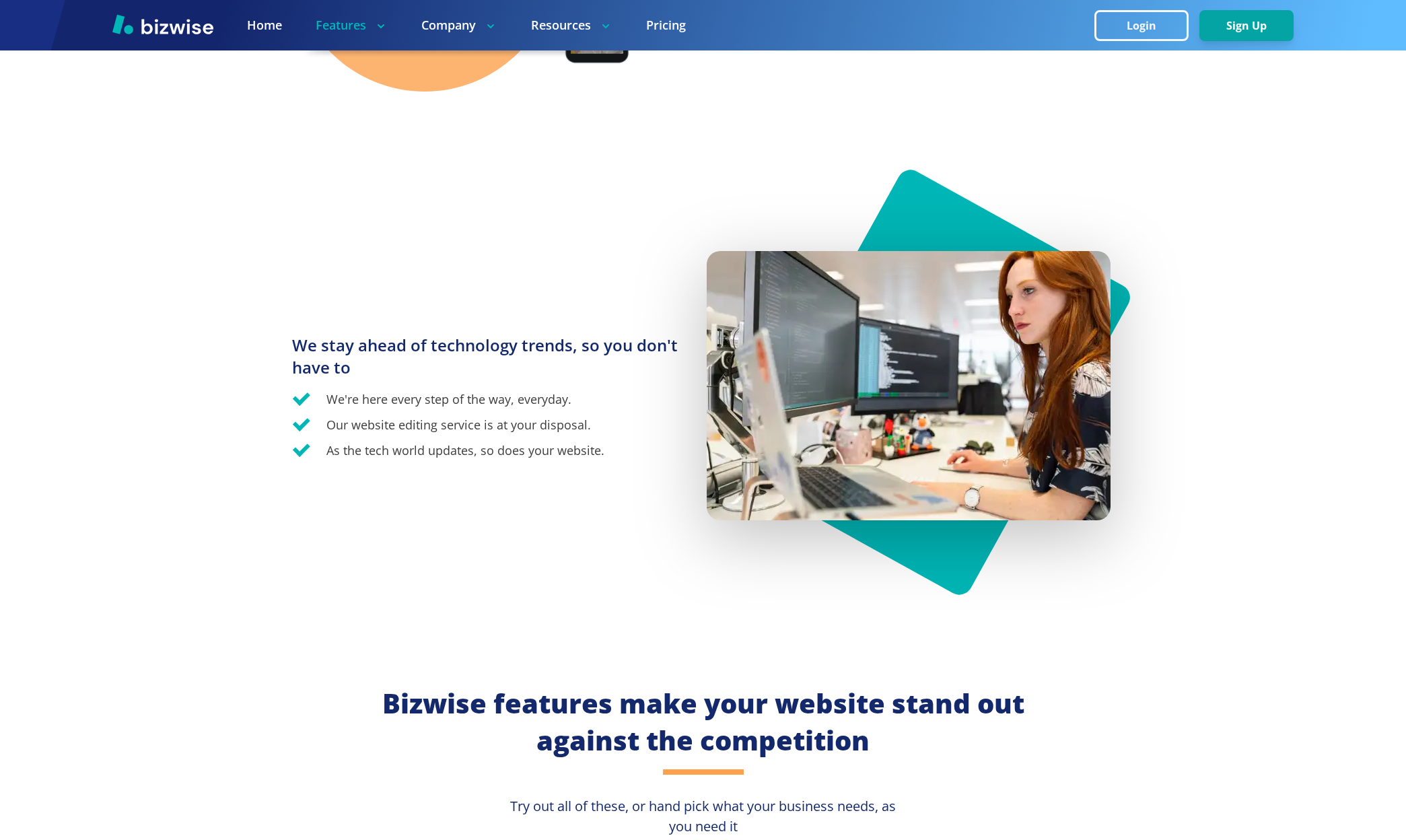
scroll to position [1274, 0]
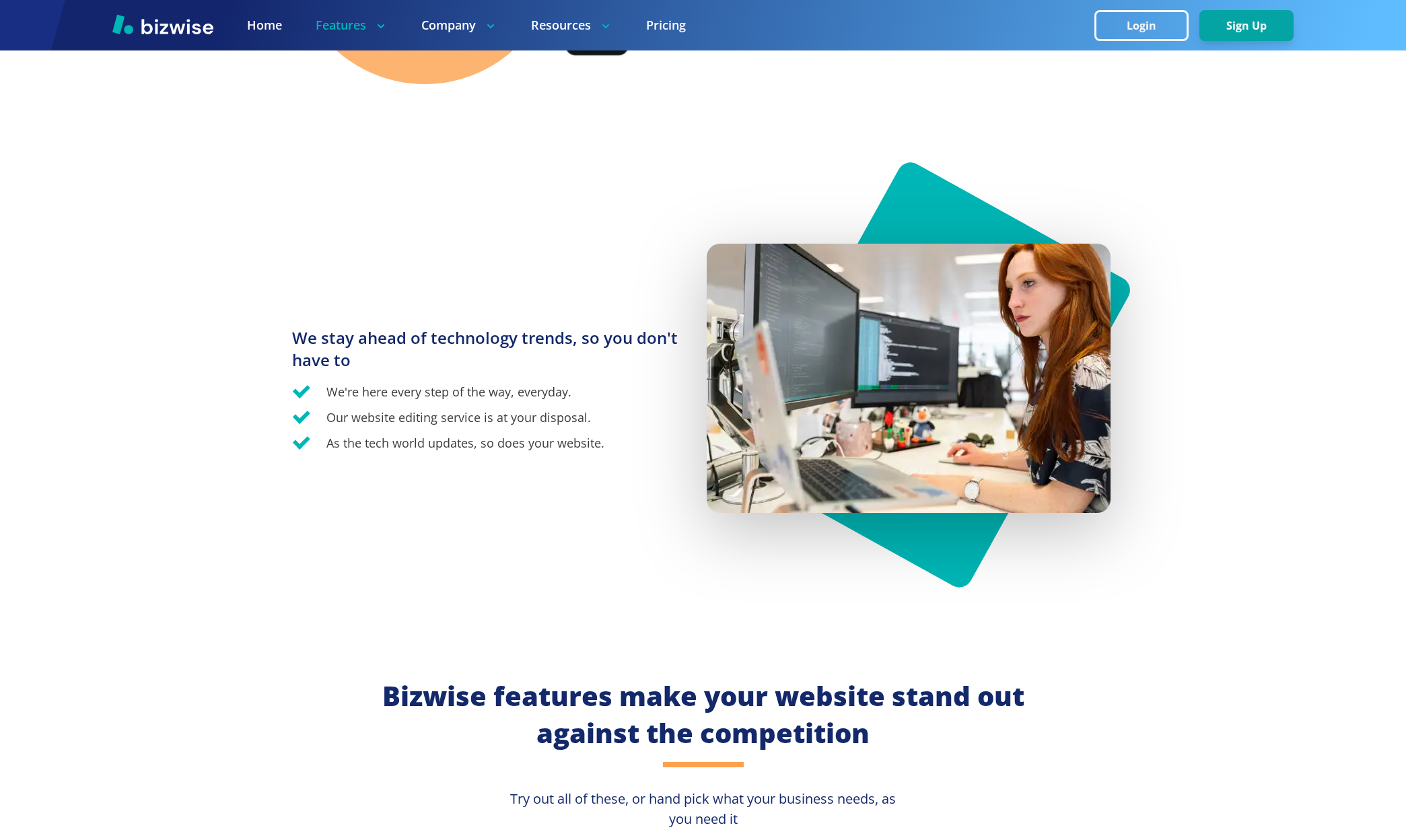
click at [388, 352] on h3 "We stay ahead of technology trends, so you don't have to" at bounding box center [490, 348] width 397 height 44
click at [420, 340] on h3 "We stay ahead of technology trends, so you don't have to" at bounding box center [490, 348] width 397 height 44
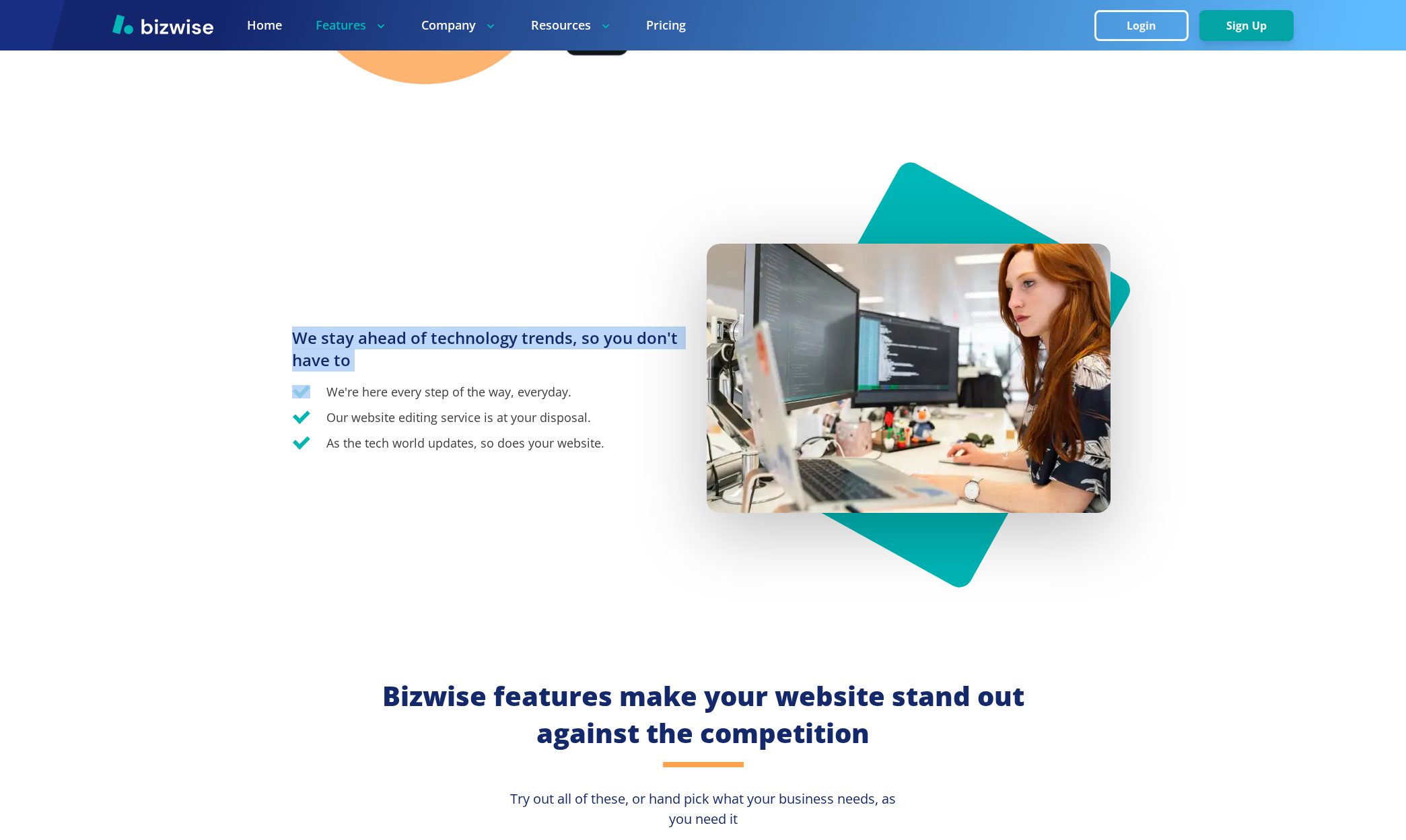
click at [487, 337] on h3 "We stay ahead of technology trends, so you don't have to" at bounding box center [490, 348] width 397 height 44
click at [562, 339] on h3 "We stay ahead of technology trends, so you don't have to" at bounding box center [490, 348] width 397 height 44
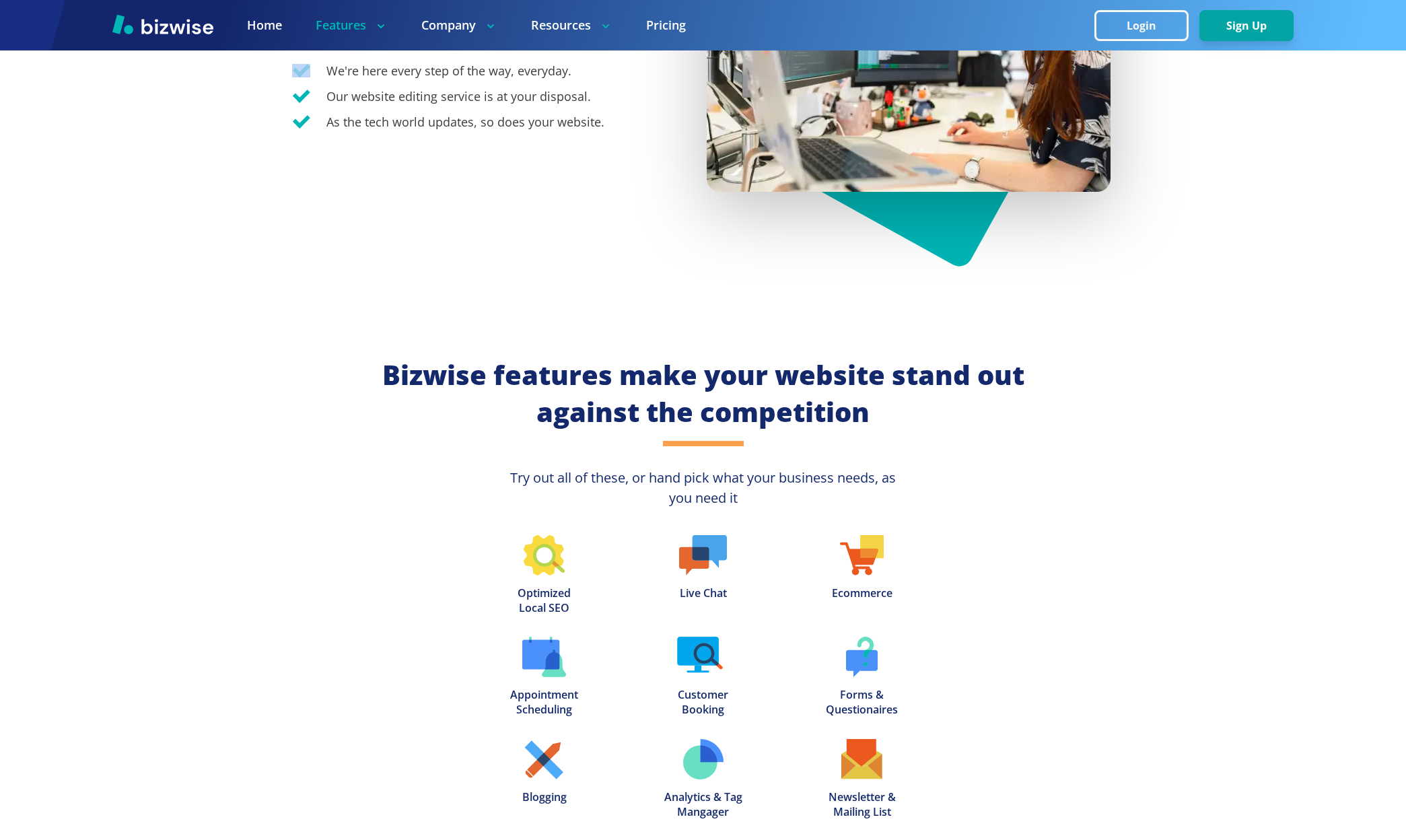
scroll to position [1701, 0]
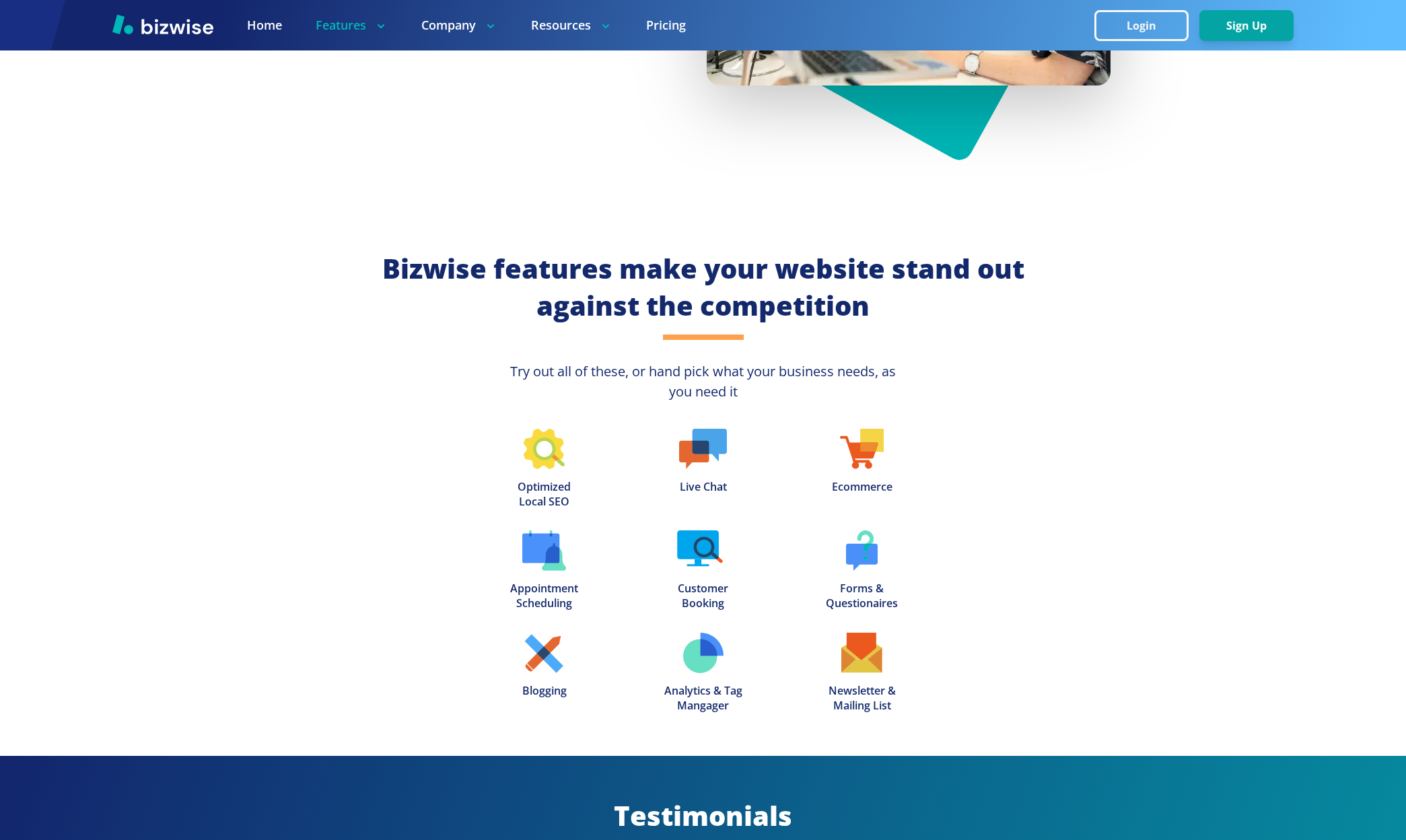
click at [610, 284] on h2 "Bizwise features make your website stand out against the competition" at bounding box center [703, 287] width 652 height 73
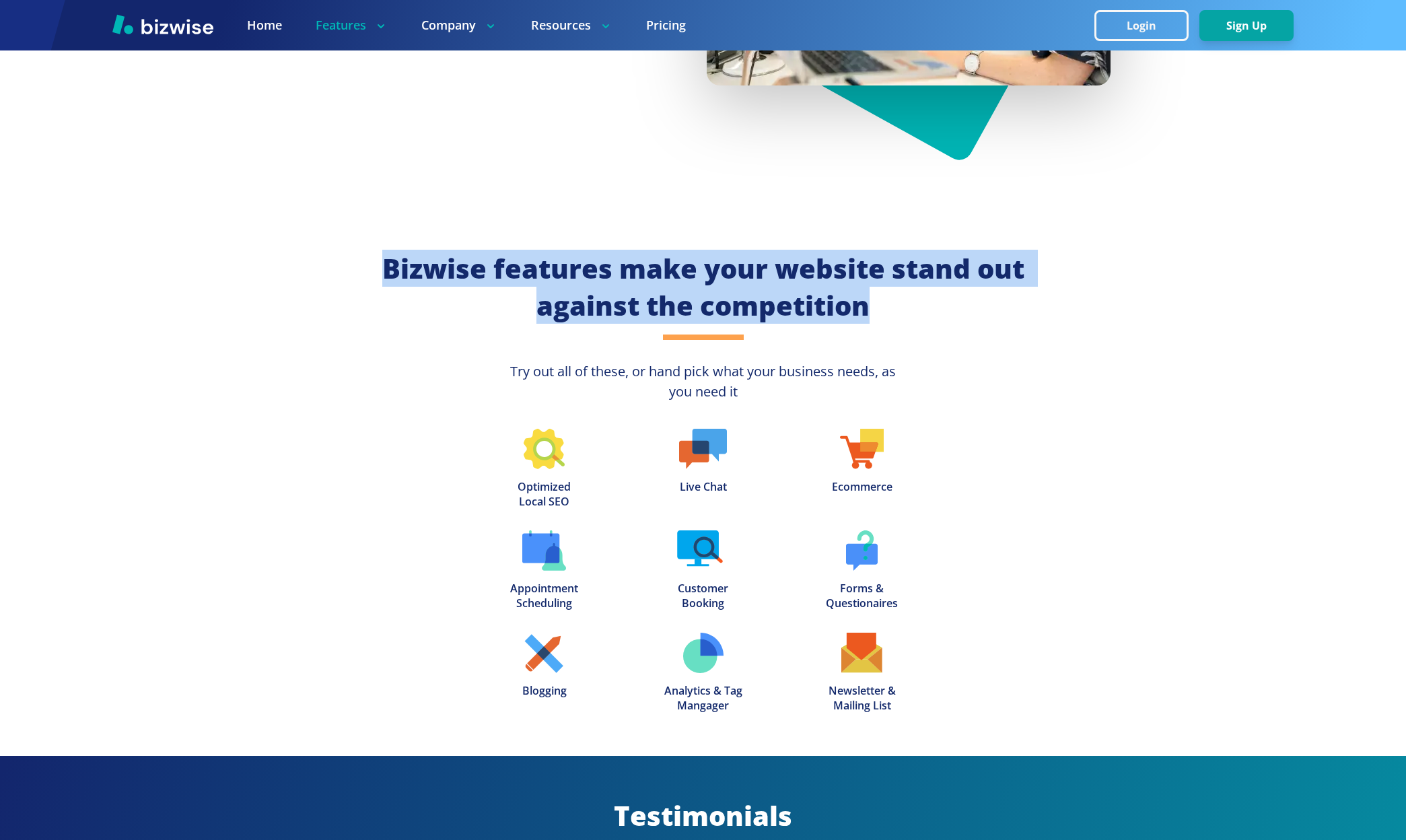
drag, startPoint x: 610, startPoint y: 284, endPoint x: 702, endPoint y: 279, distance: 92.1
click at [611, 284] on h2 "Bizwise features make your website stand out against the competition" at bounding box center [703, 287] width 652 height 73
click at [702, 279] on h2 "Bizwise features make your website stand out against the competition" at bounding box center [703, 287] width 652 height 73
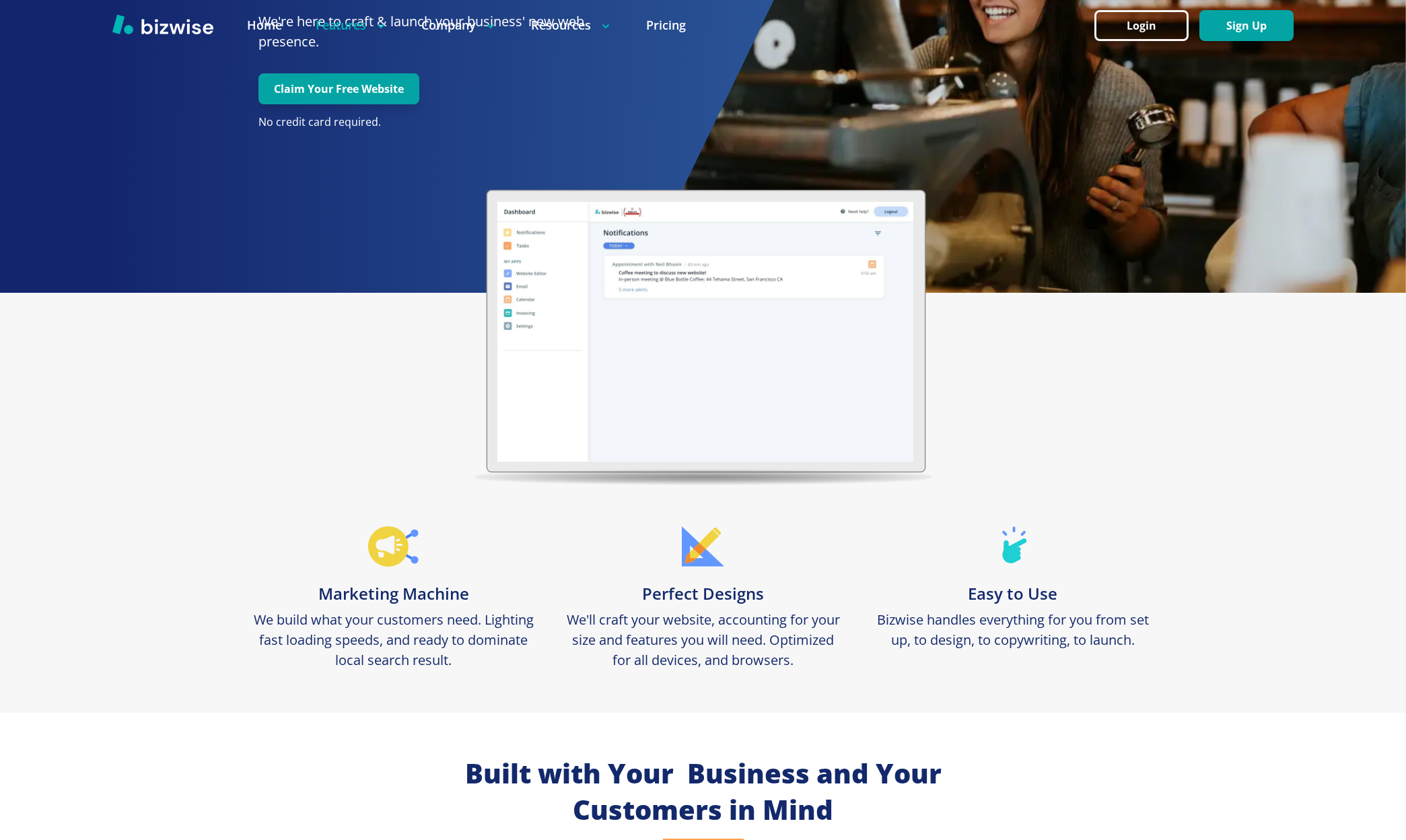
scroll to position [0, 0]
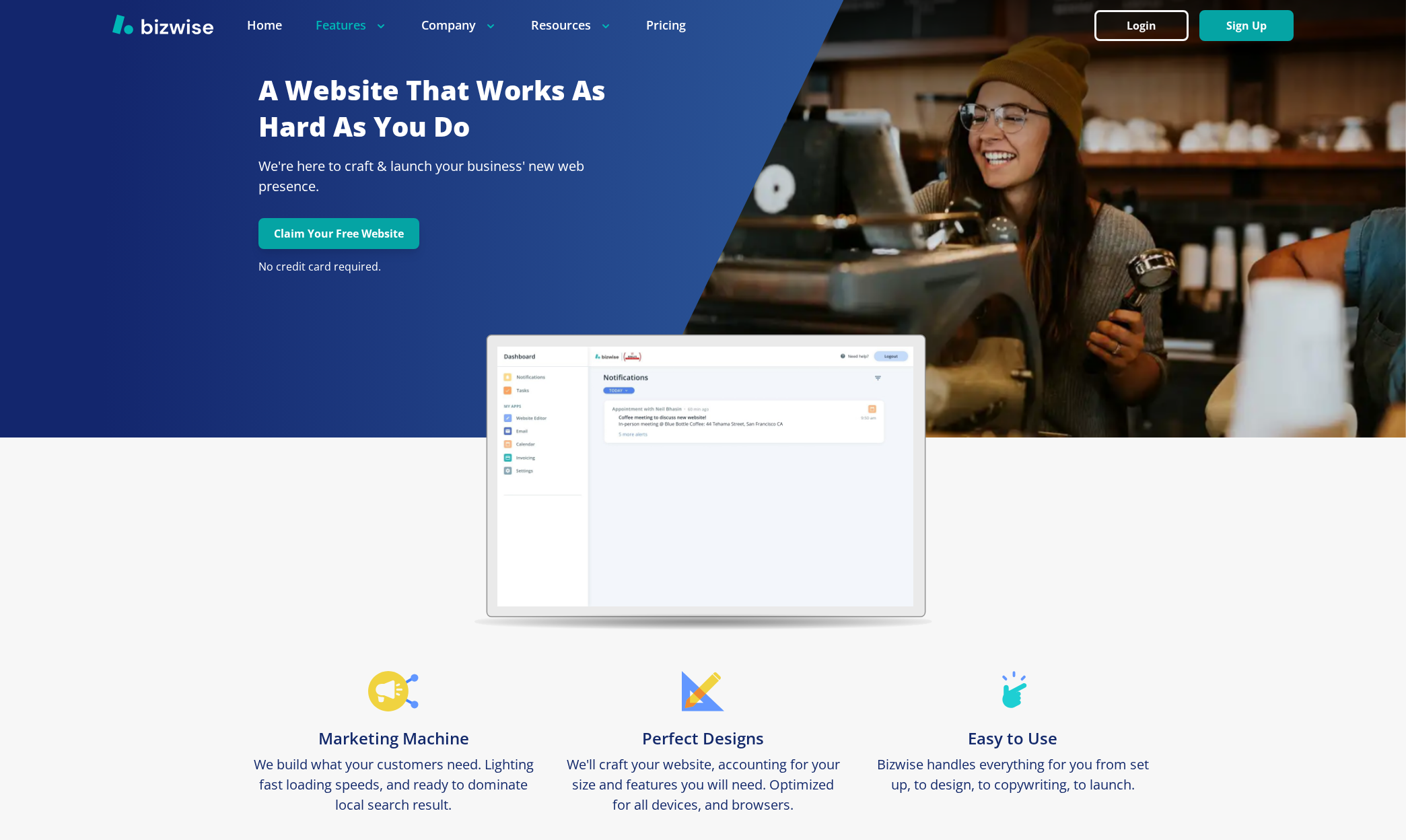
click at [429, 121] on h2 "A Website That Works As Hard As You Do" at bounding box center [446, 108] width 374 height 73
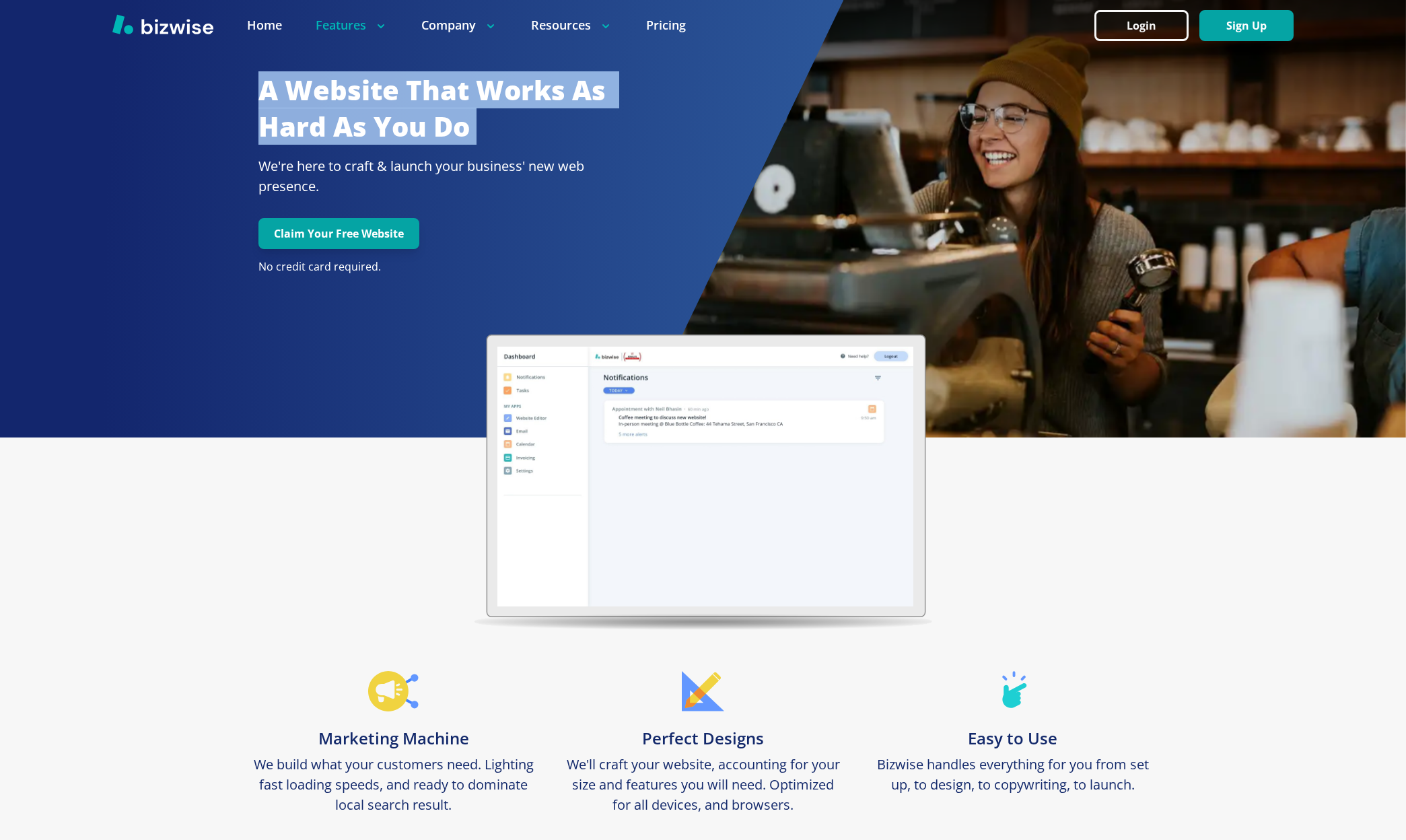
click at [429, 121] on h2 "A Website That Works As Hard As You Do" at bounding box center [446, 108] width 374 height 73
click at [454, 108] on h2 "A Website That Works As Hard As You Do" at bounding box center [446, 108] width 374 height 73
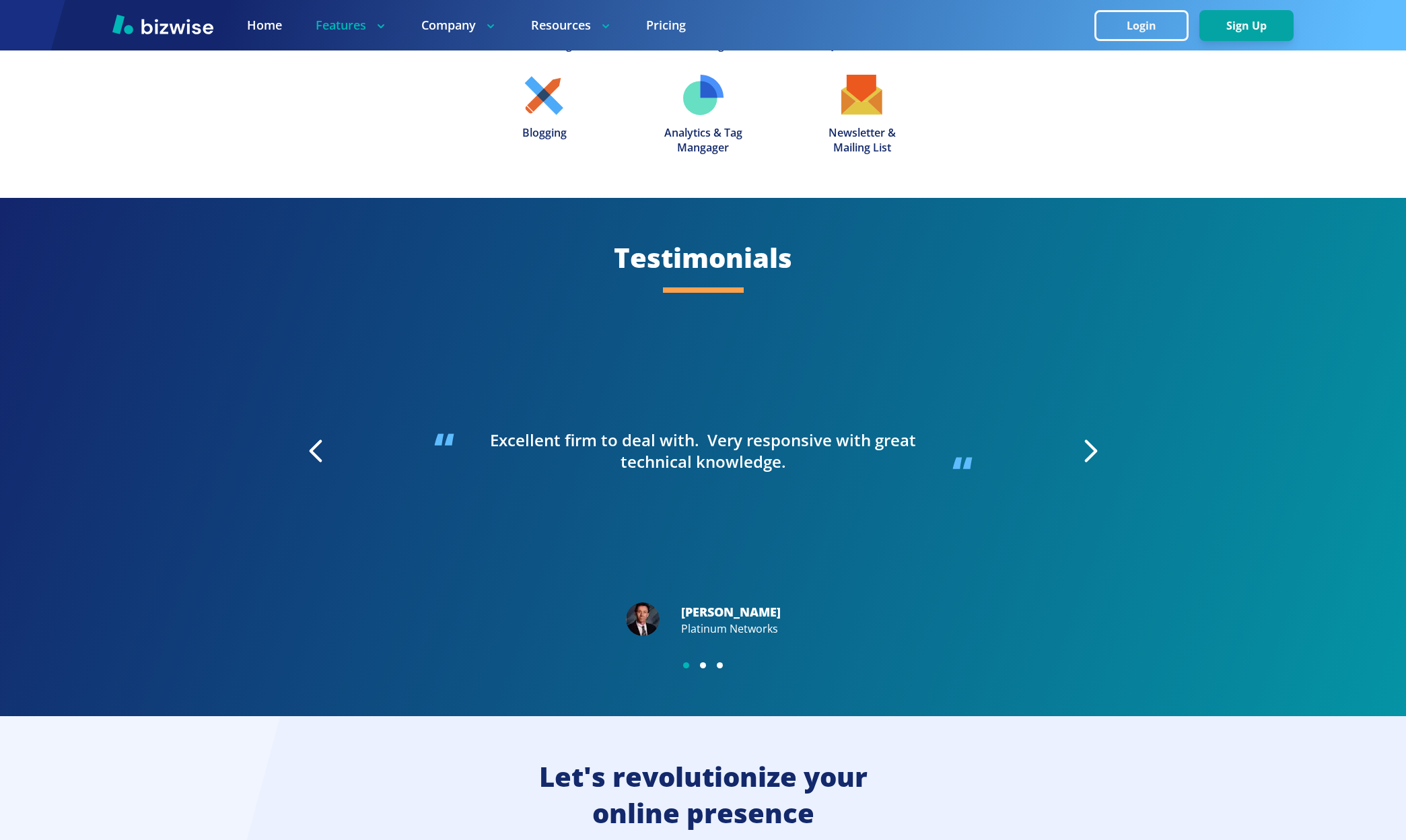
scroll to position [2666, 0]
